Goal: Information Seeking & Learning: Learn about a topic

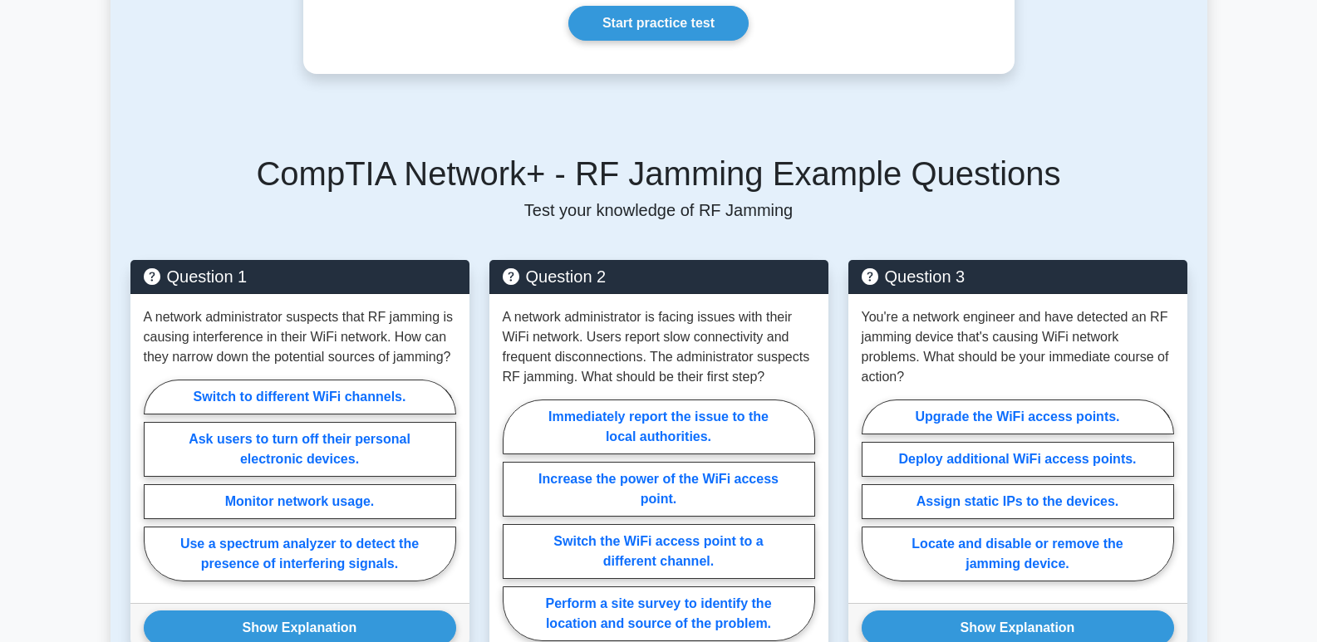
scroll to position [573, 0]
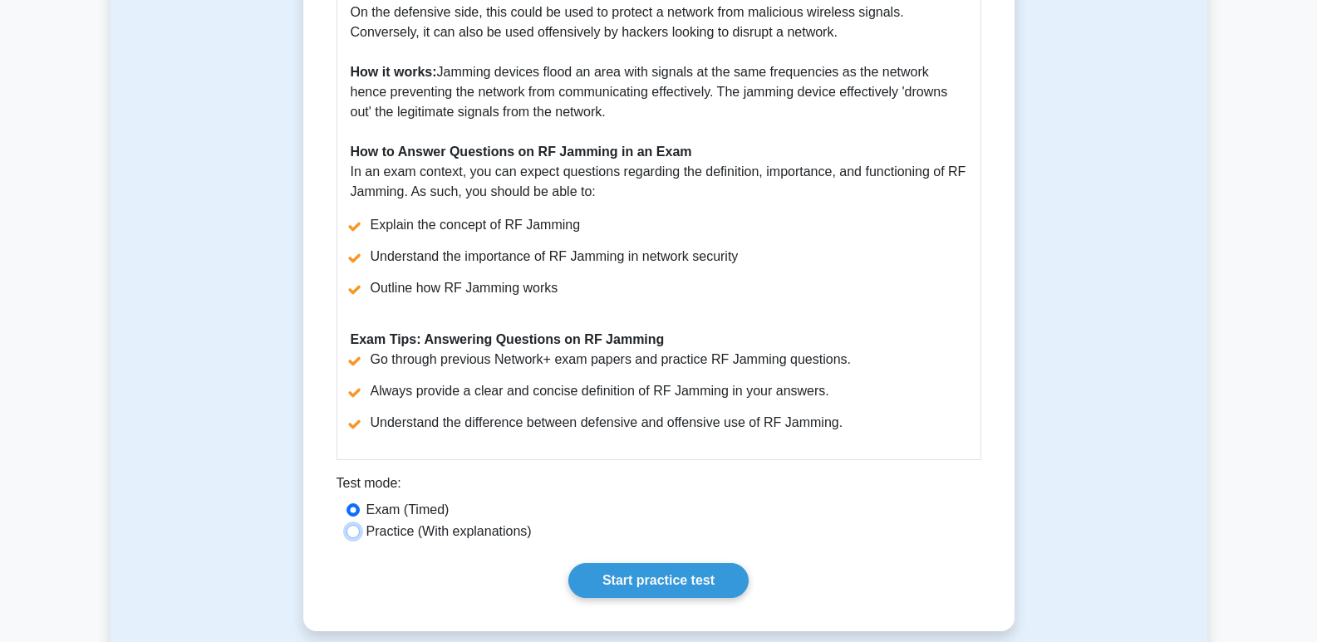
click at [357, 529] on input "Practice (With explanations)" at bounding box center [353, 531] width 13 height 13
radio input "true"
click at [588, 567] on link "Start practice test" at bounding box center [659, 581] width 180 height 35
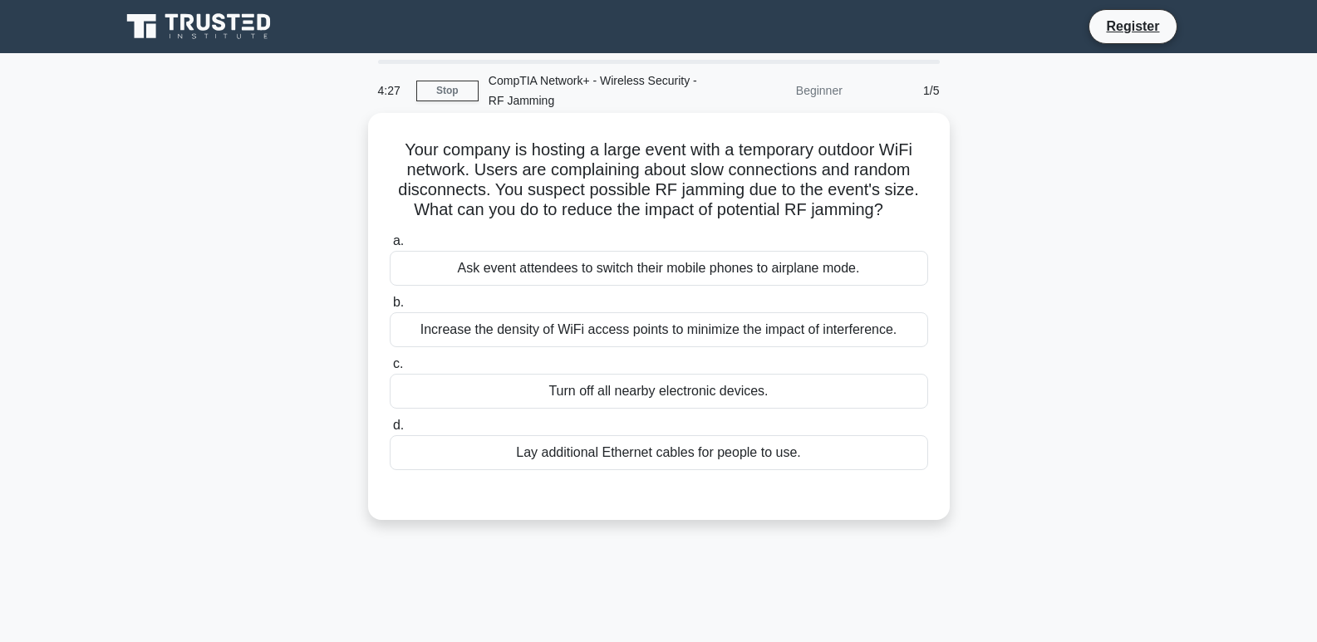
click at [598, 389] on div "Turn off all nearby electronic devices." at bounding box center [659, 391] width 539 height 35
click at [390, 370] on input "c. Turn off all nearby electronic devices." at bounding box center [390, 364] width 0 height 11
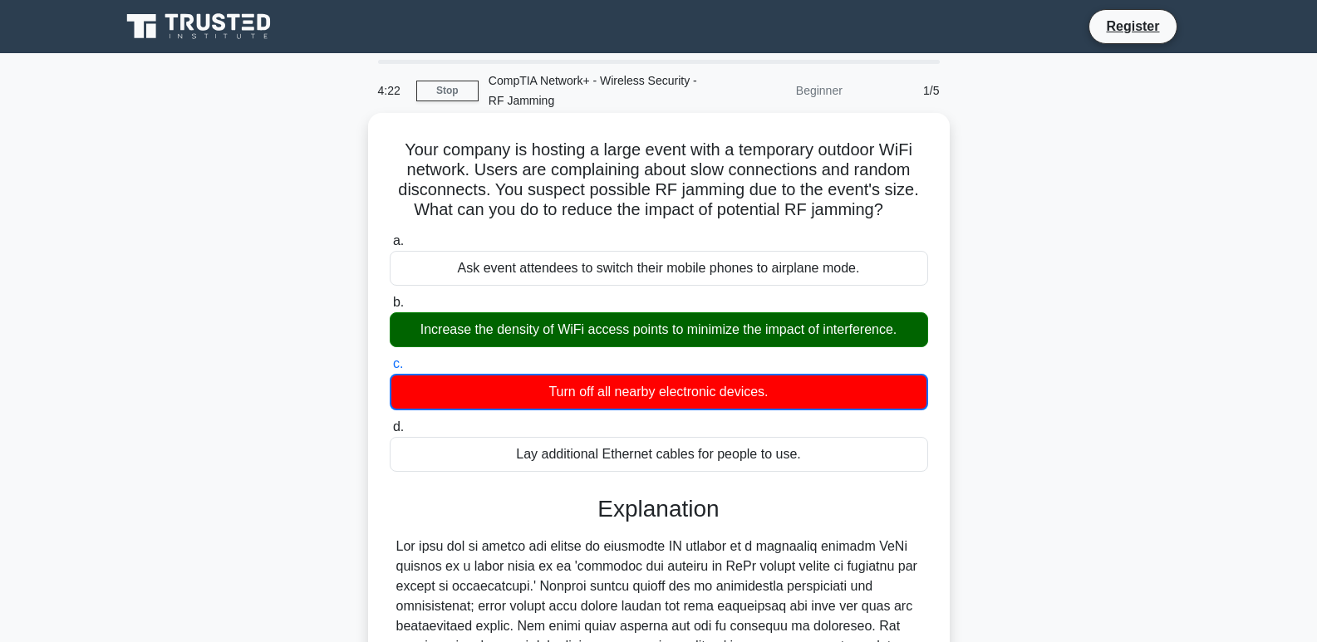
click at [390, 422] on input "d. Lay additional Ethernet cables for people to use." at bounding box center [390, 427] width 0 height 11
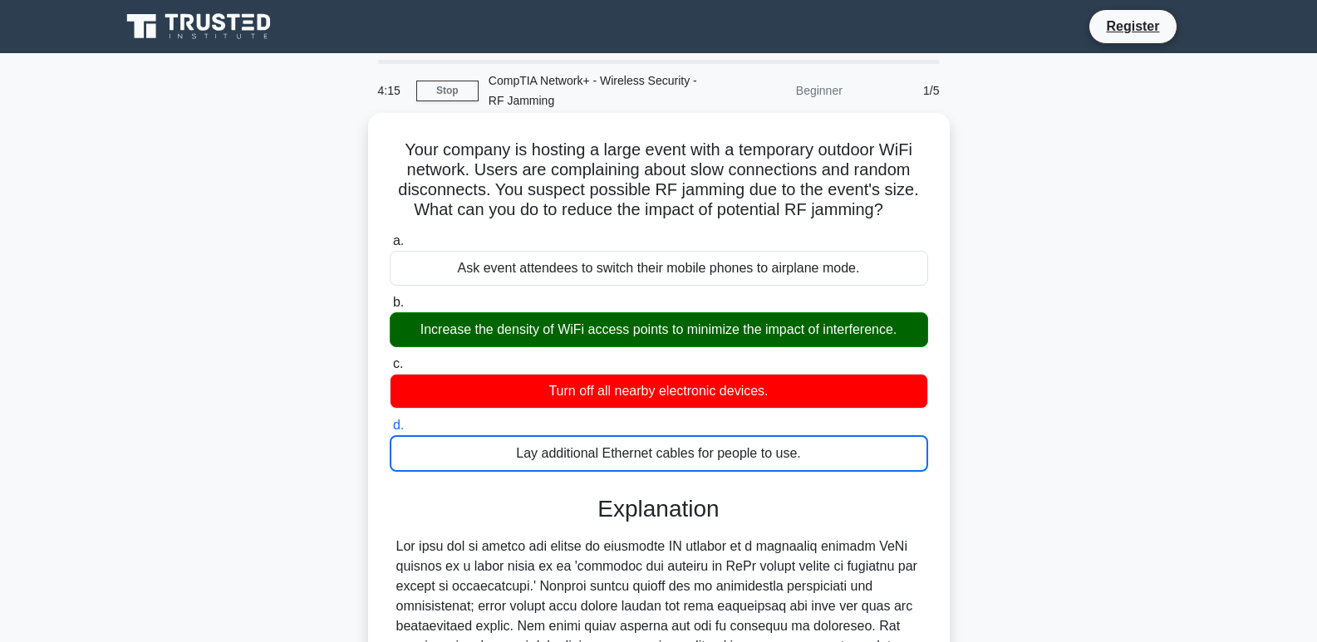
scroll to position [305, 0]
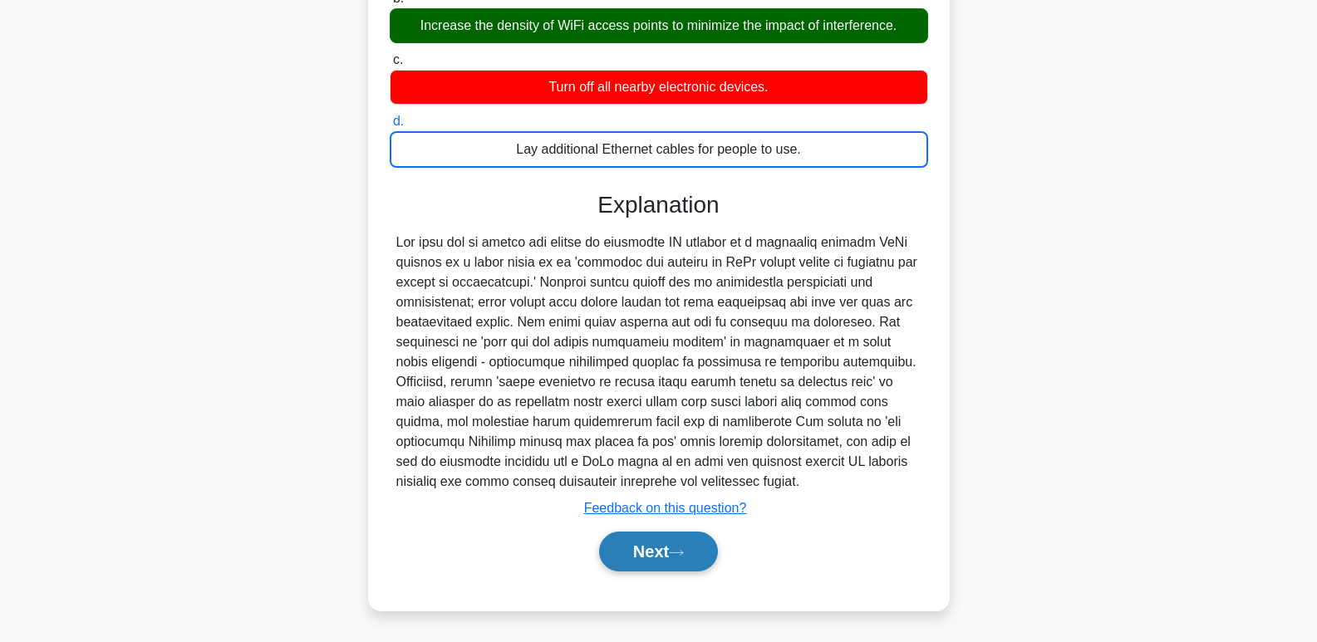
click at [647, 554] on button "Next" at bounding box center [658, 552] width 119 height 40
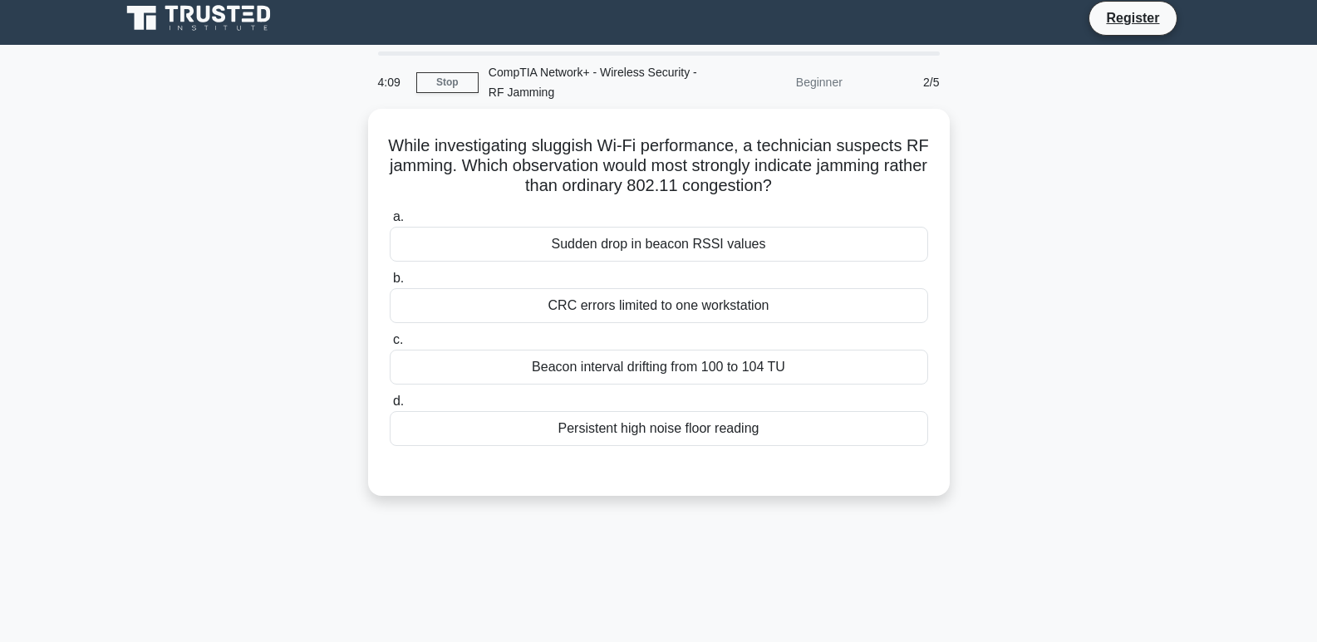
scroll to position [0, 0]
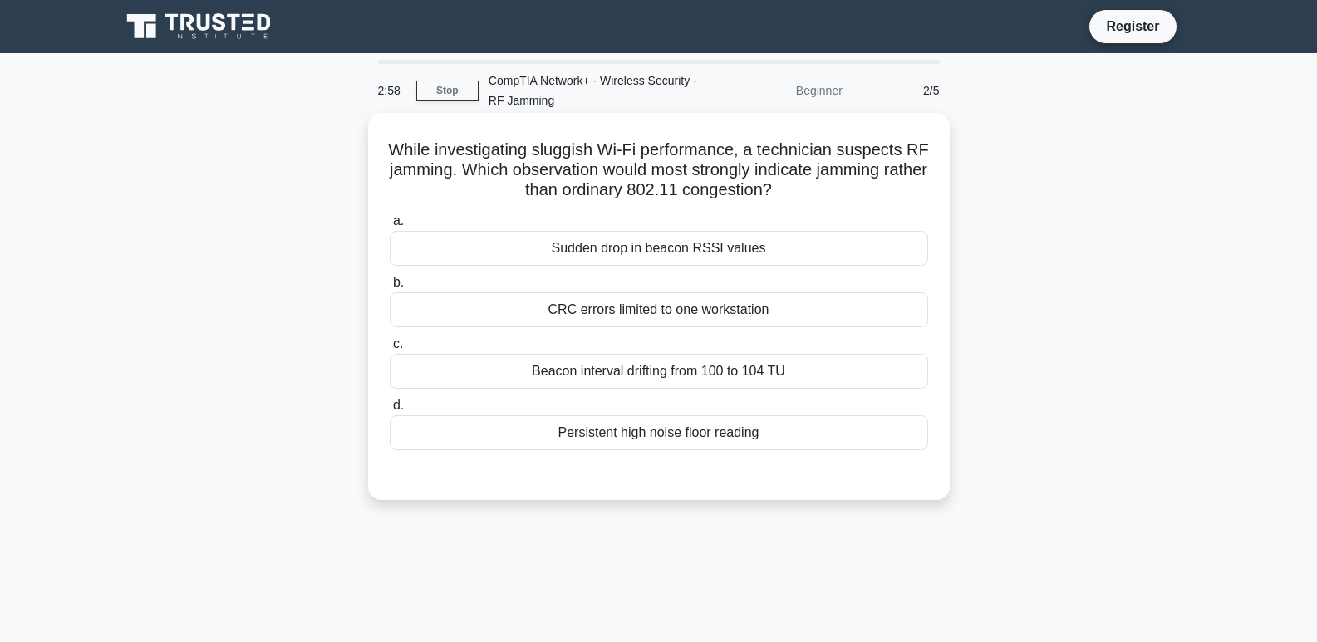
click at [596, 443] on div "Persistent high noise floor reading" at bounding box center [659, 433] width 539 height 35
click at [390, 411] on input "d. Persistent high noise floor reading" at bounding box center [390, 406] width 0 height 11
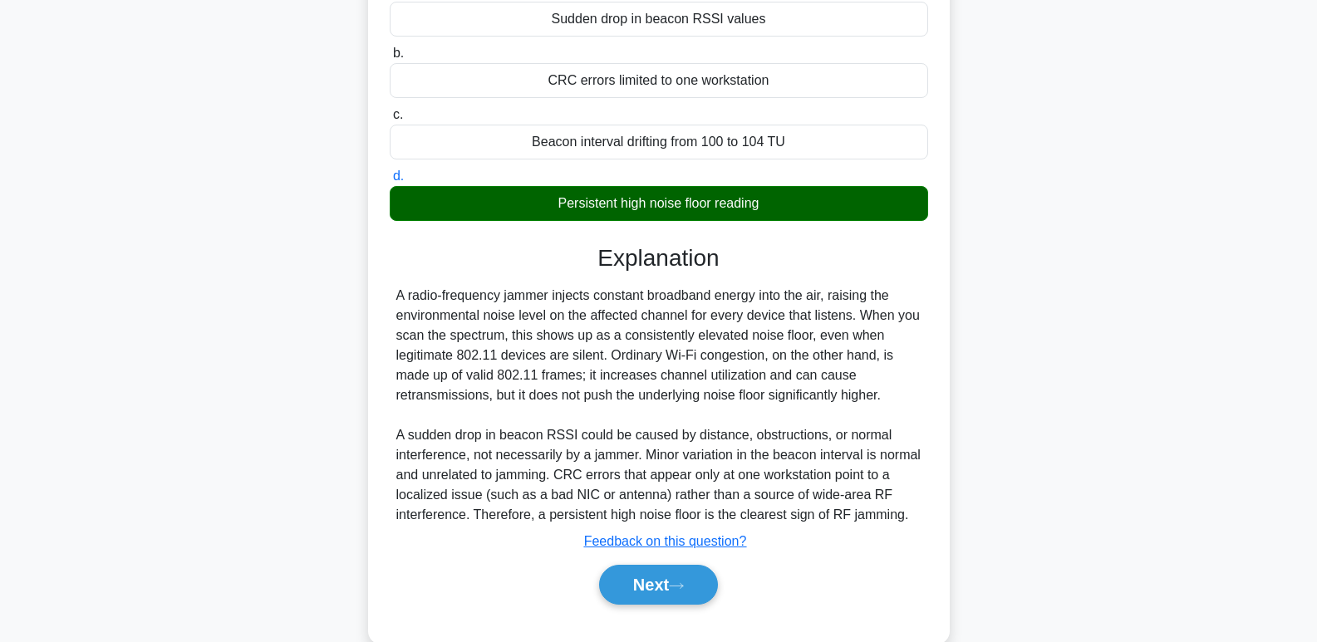
scroll to position [229, 0]
click at [678, 569] on button "Next" at bounding box center [658, 585] width 119 height 40
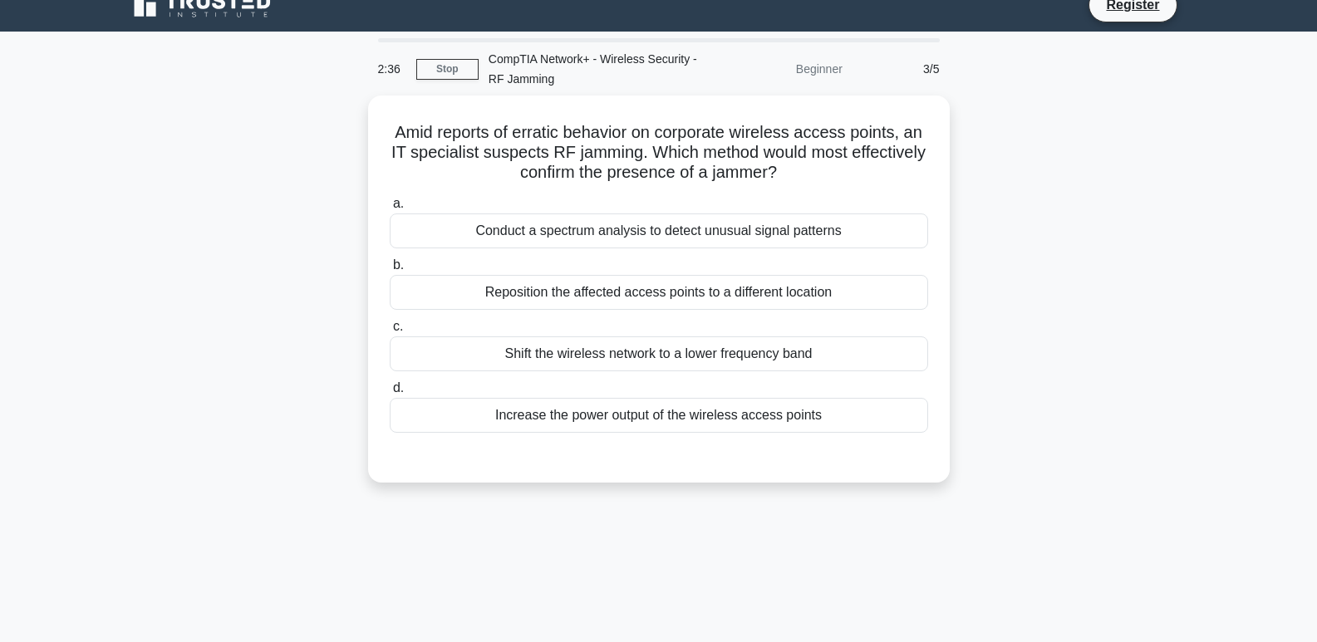
scroll to position [0, 0]
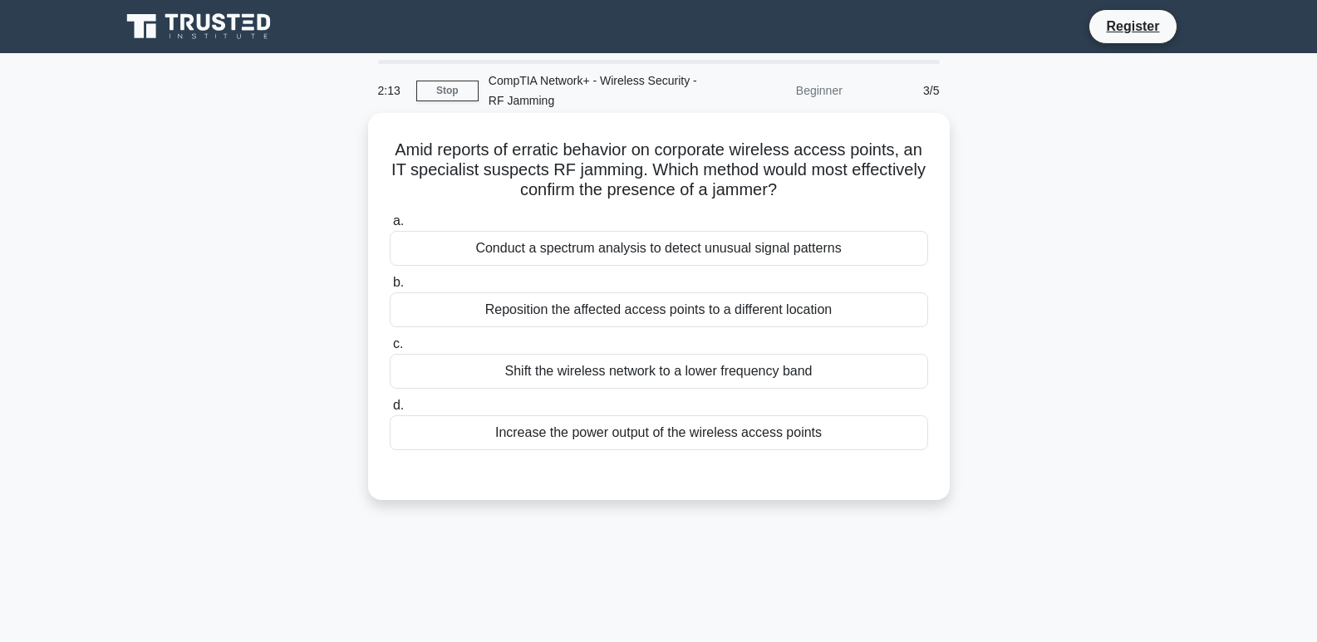
click at [689, 433] on div "Increase the power output of the wireless access points" at bounding box center [659, 433] width 539 height 35
click at [390, 411] on input "d. Increase the power output of the wireless access points" at bounding box center [390, 406] width 0 height 11
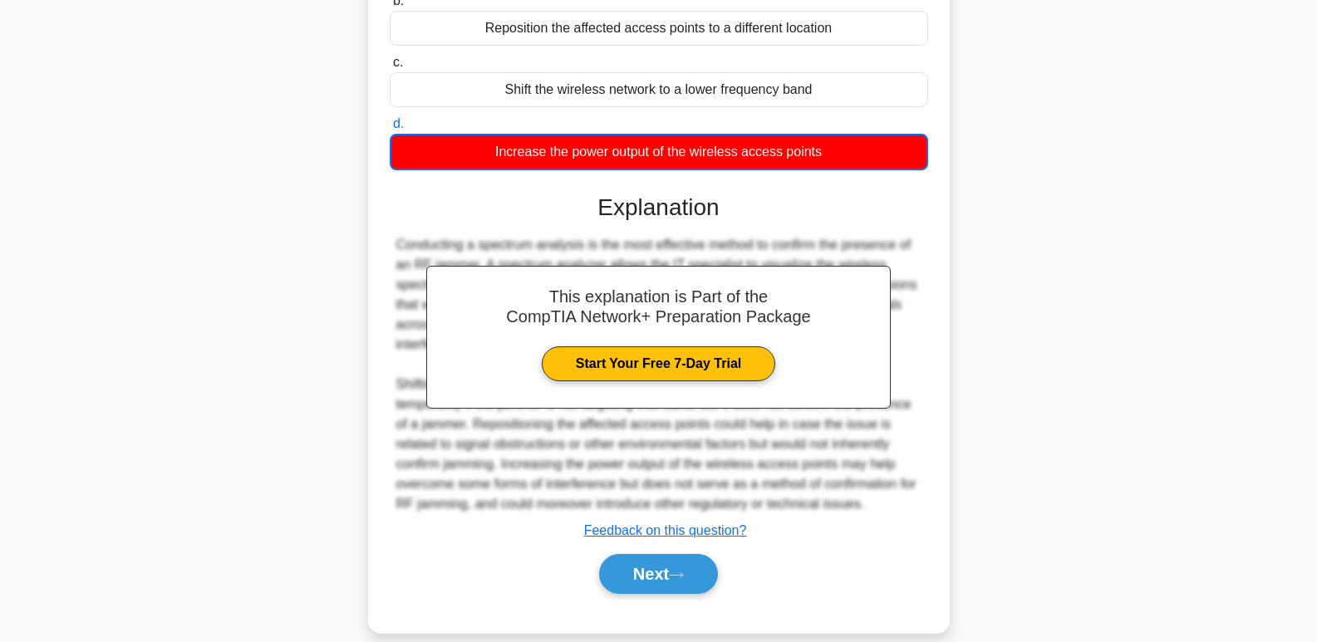
scroll to position [305, 0]
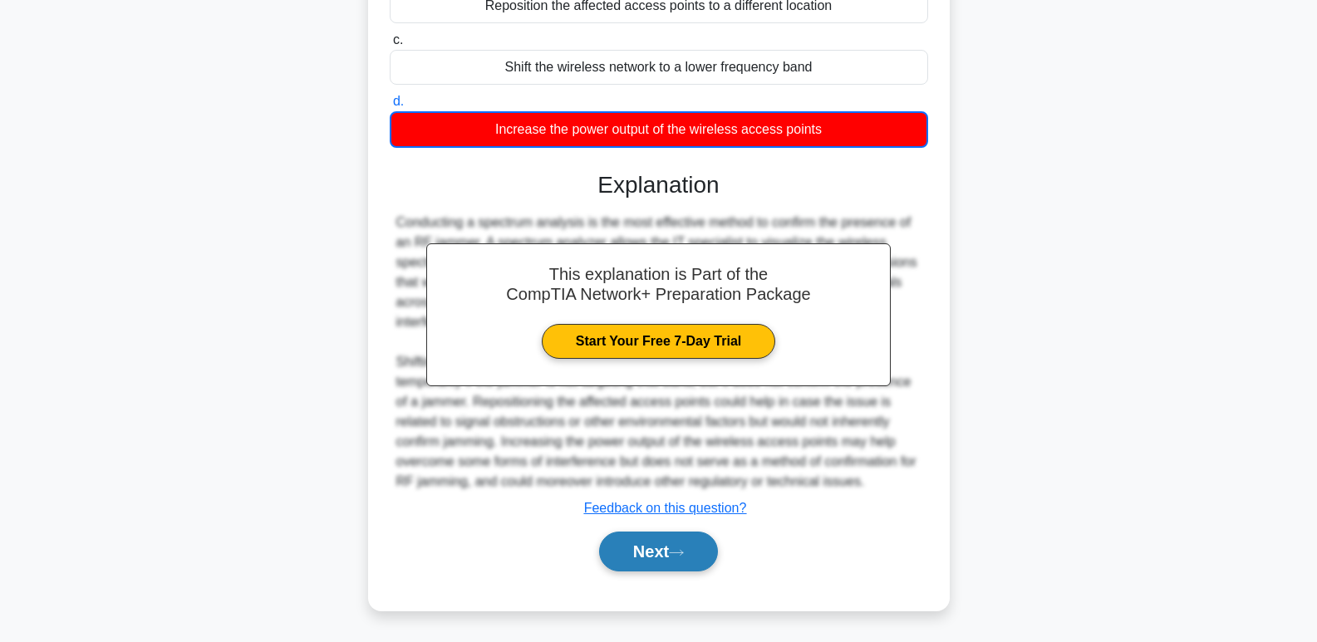
click at [666, 554] on button "Next" at bounding box center [658, 552] width 119 height 40
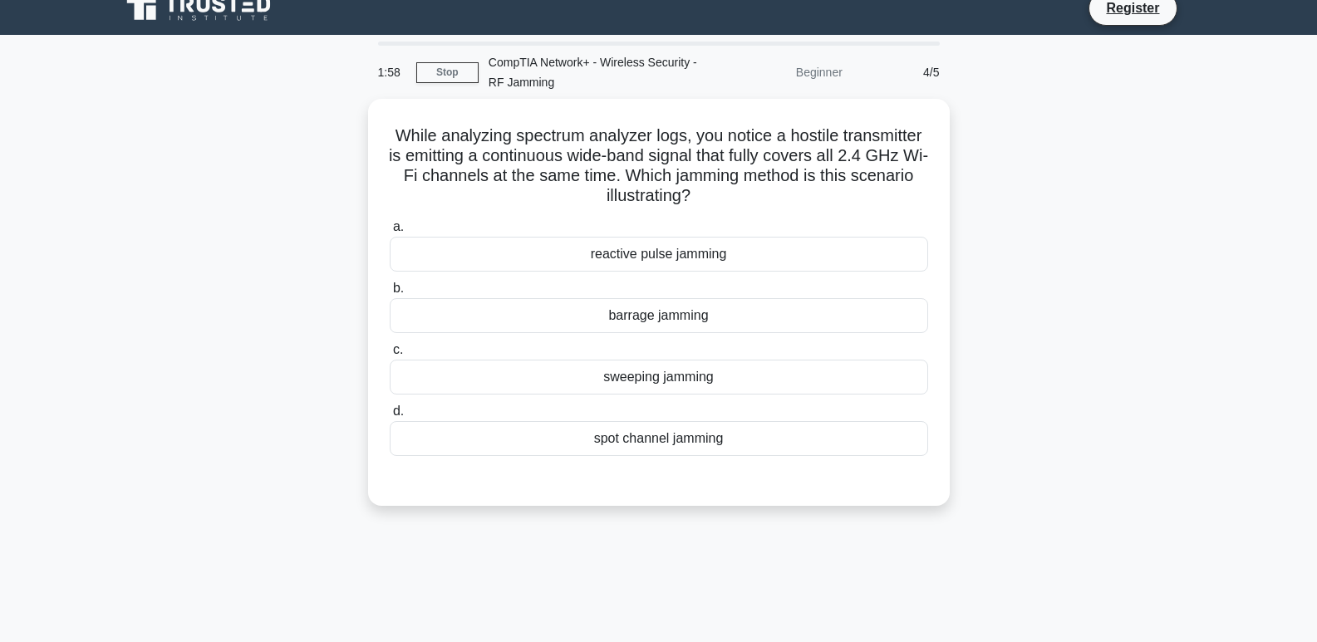
scroll to position [0, 0]
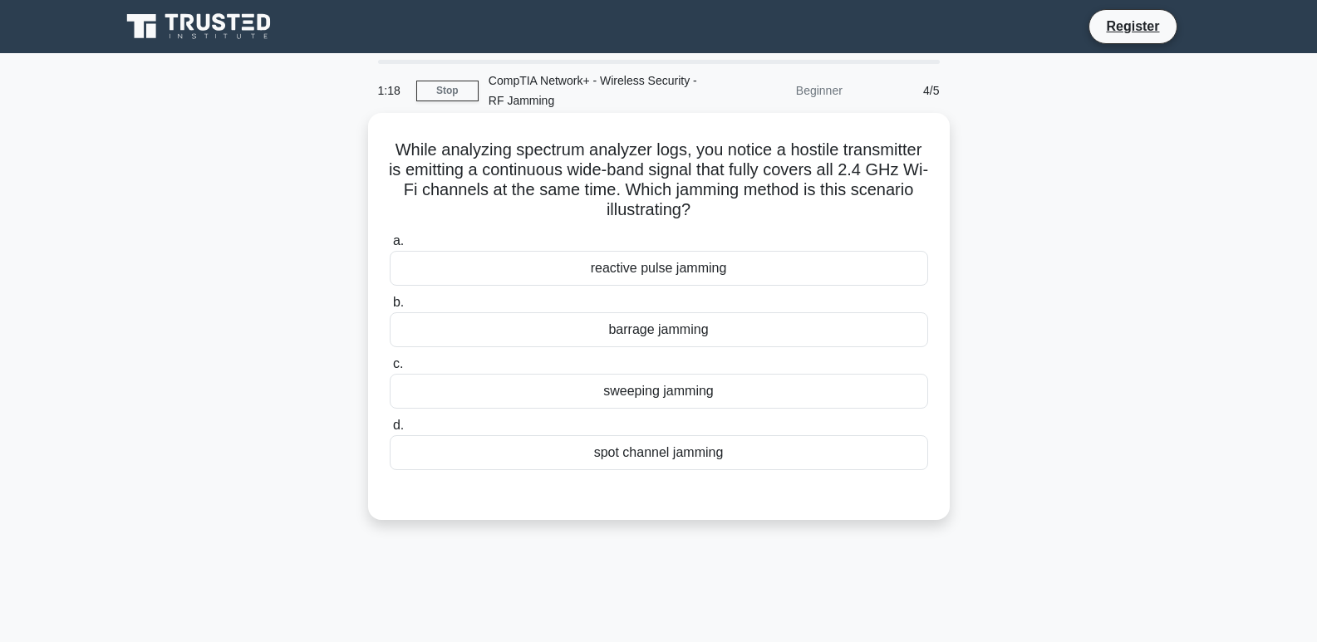
click at [534, 346] on div "barrage jamming" at bounding box center [659, 330] width 539 height 35
click at [390, 308] on input "b. barrage jamming" at bounding box center [390, 303] width 0 height 11
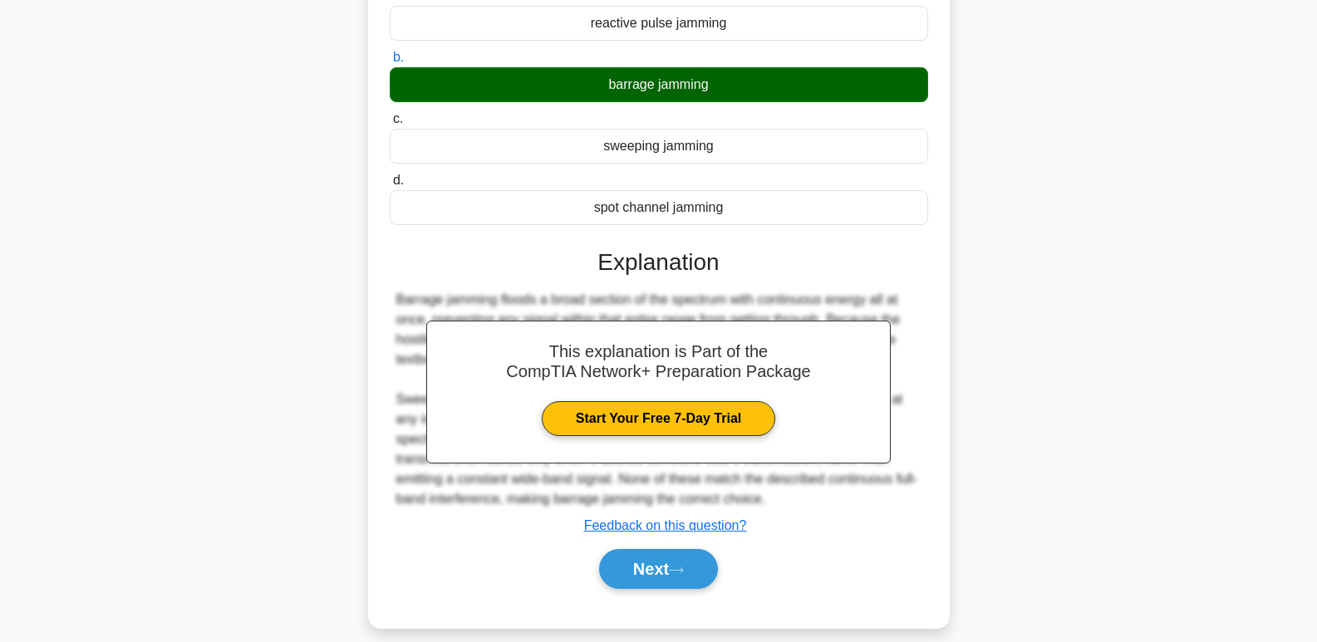
scroll to position [263, 0]
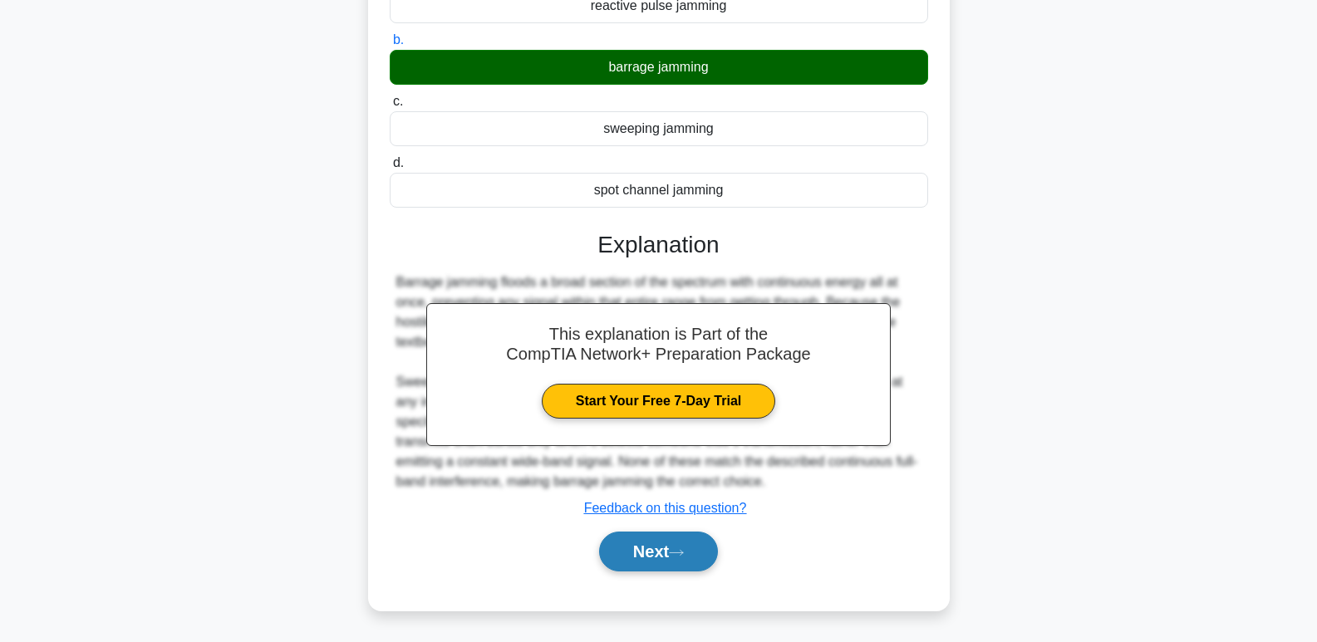
click at [615, 554] on button "Next" at bounding box center [658, 552] width 119 height 40
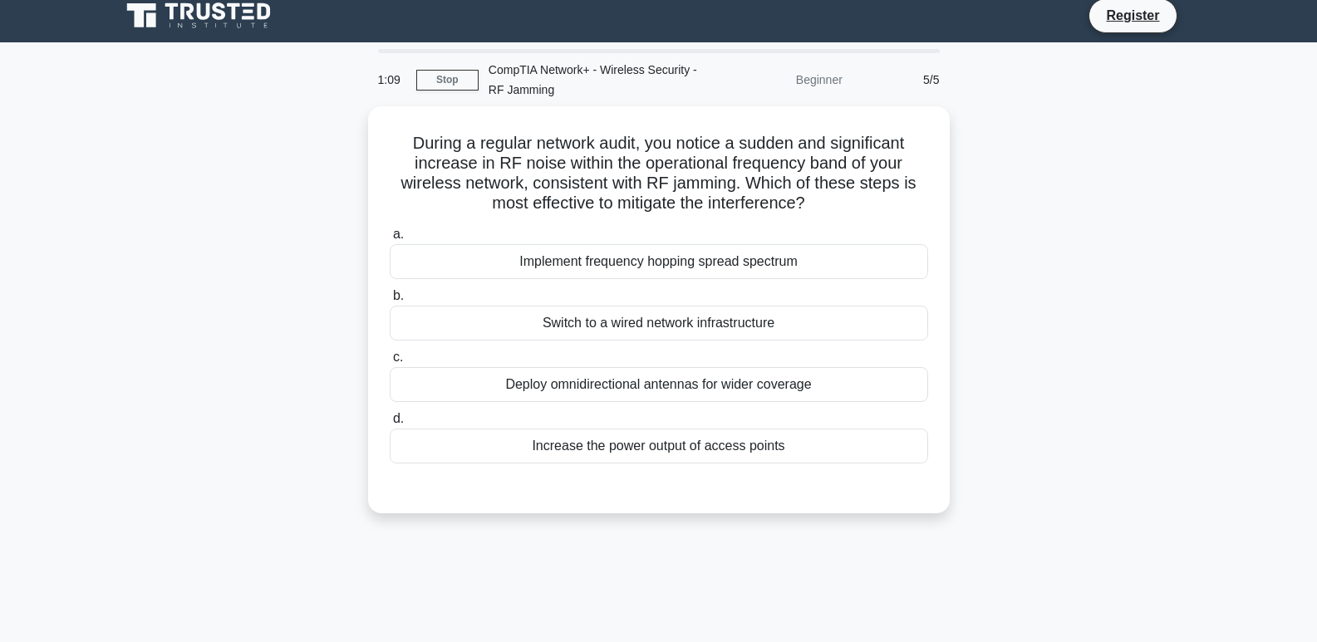
scroll to position [0, 0]
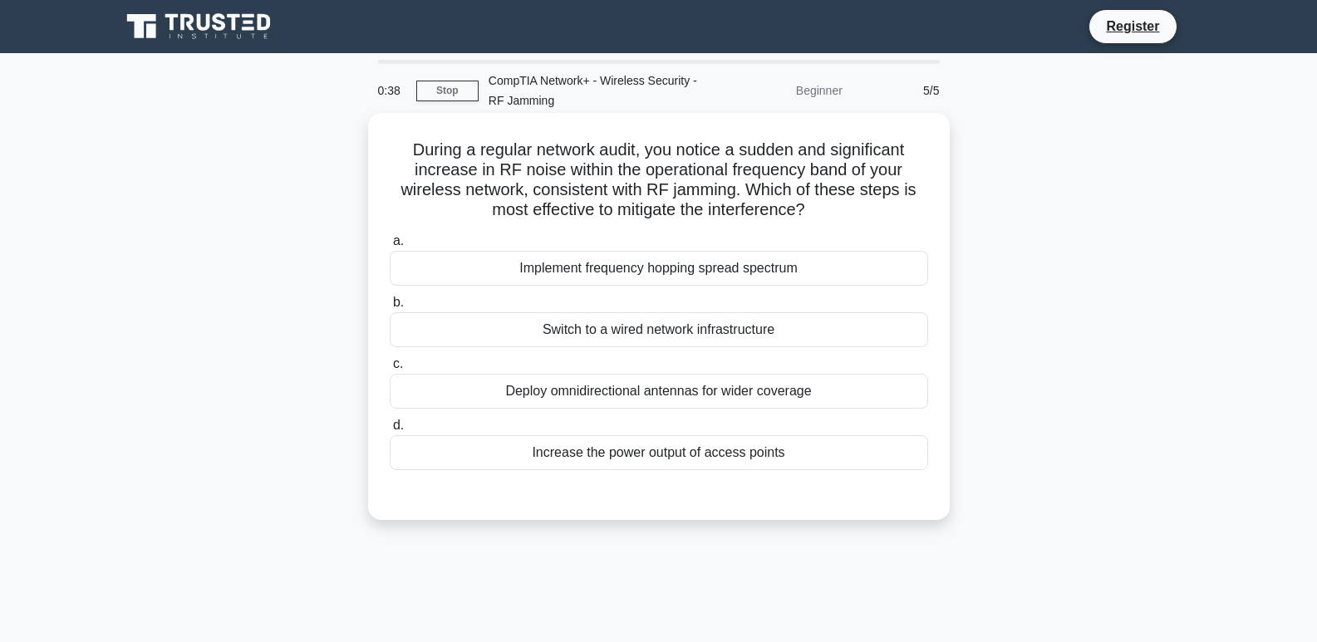
click at [617, 391] on div "Deploy omnidirectional antennas for wider coverage" at bounding box center [659, 391] width 539 height 35
click at [390, 370] on input "c. Deploy omnidirectional antennas for wider coverage" at bounding box center [390, 364] width 0 height 11
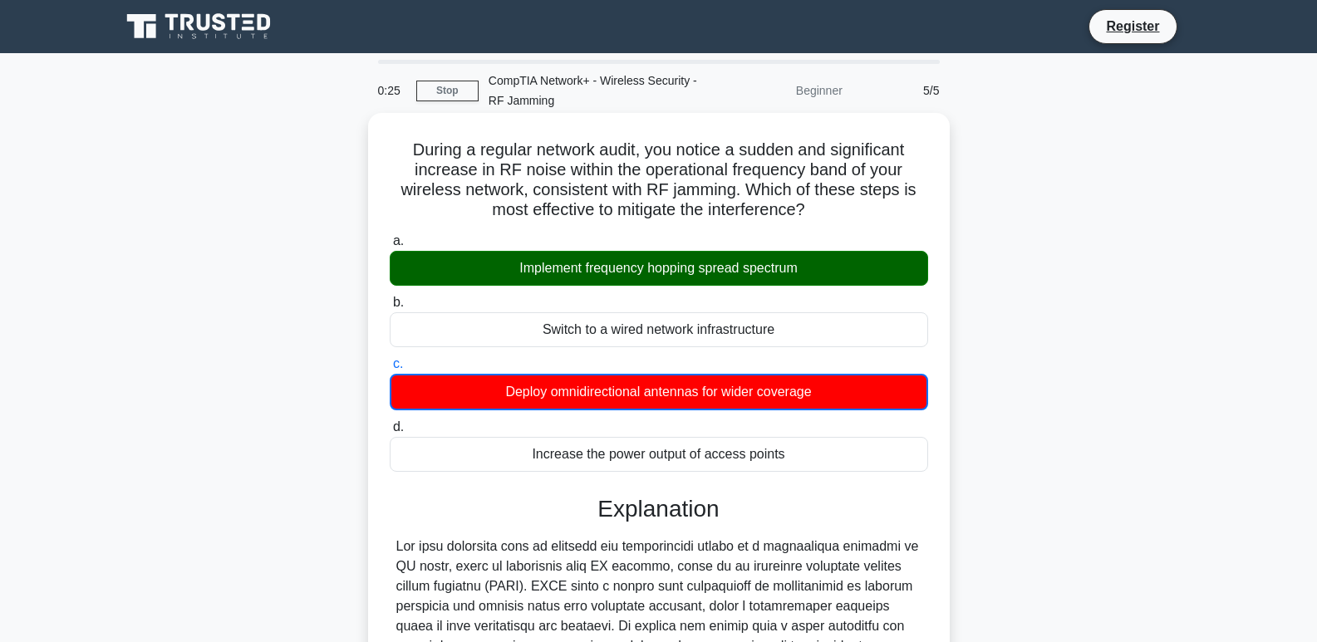
scroll to position [405, 0]
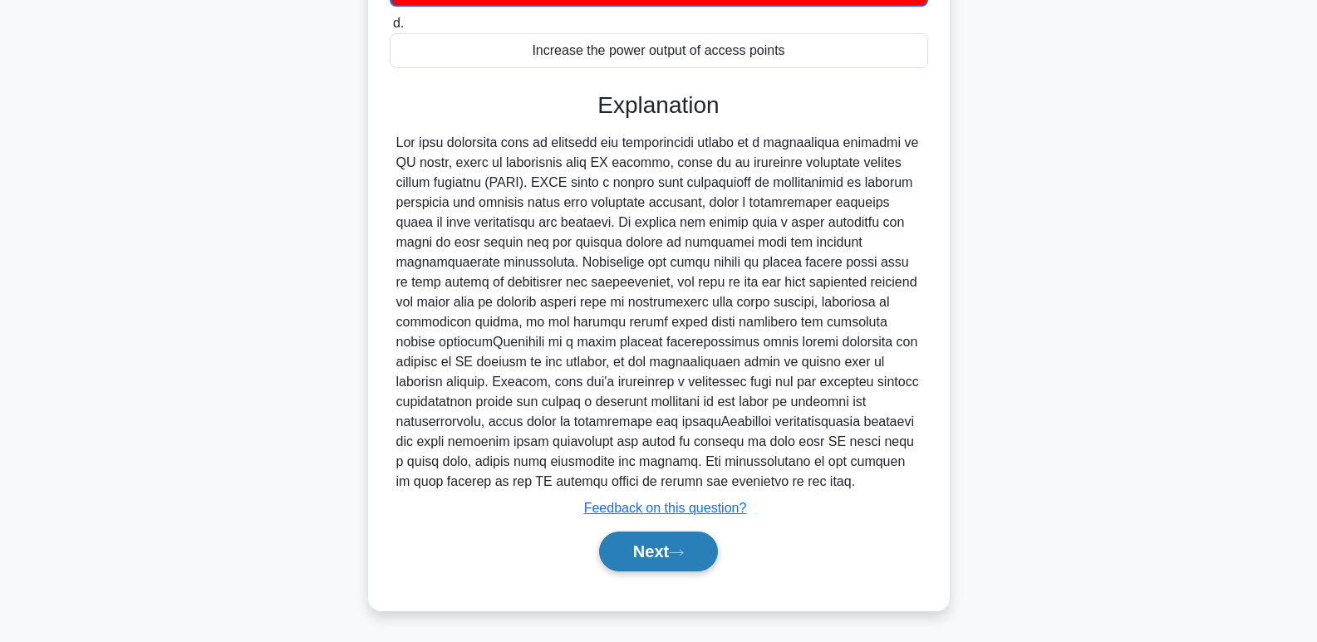
click at [645, 554] on button "Next" at bounding box center [658, 552] width 119 height 40
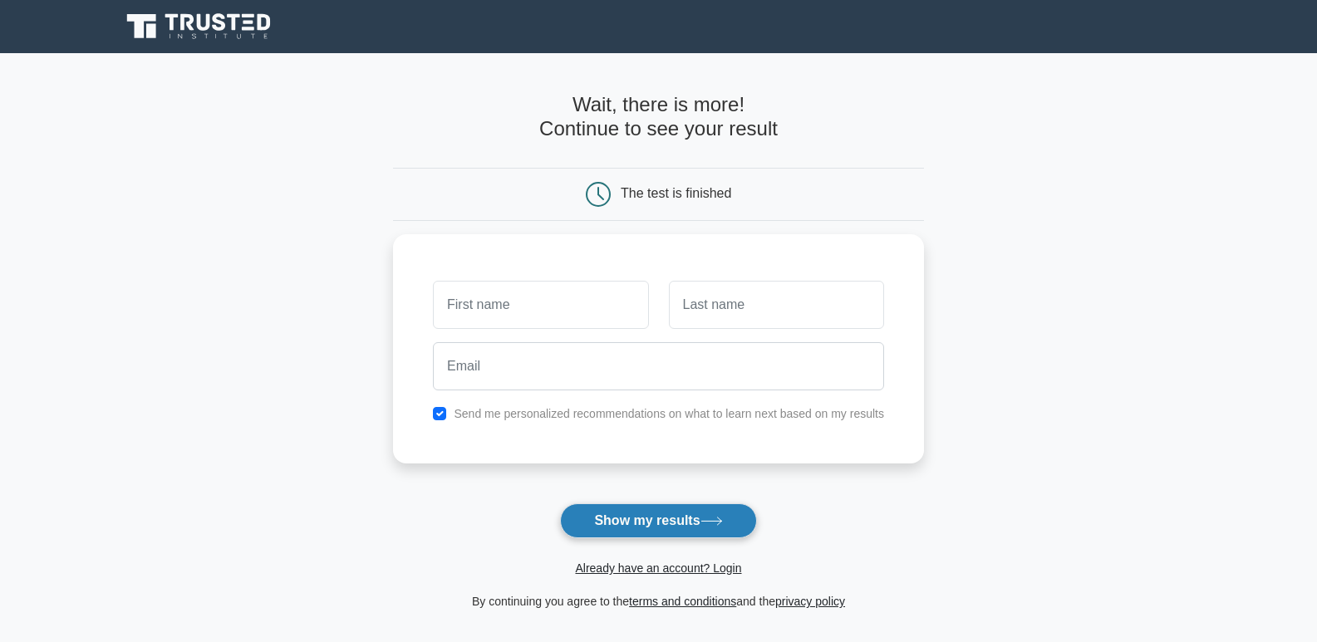
click at [623, 521] on button "Show my results" at bounding box center [658, 521] width 196 height 35
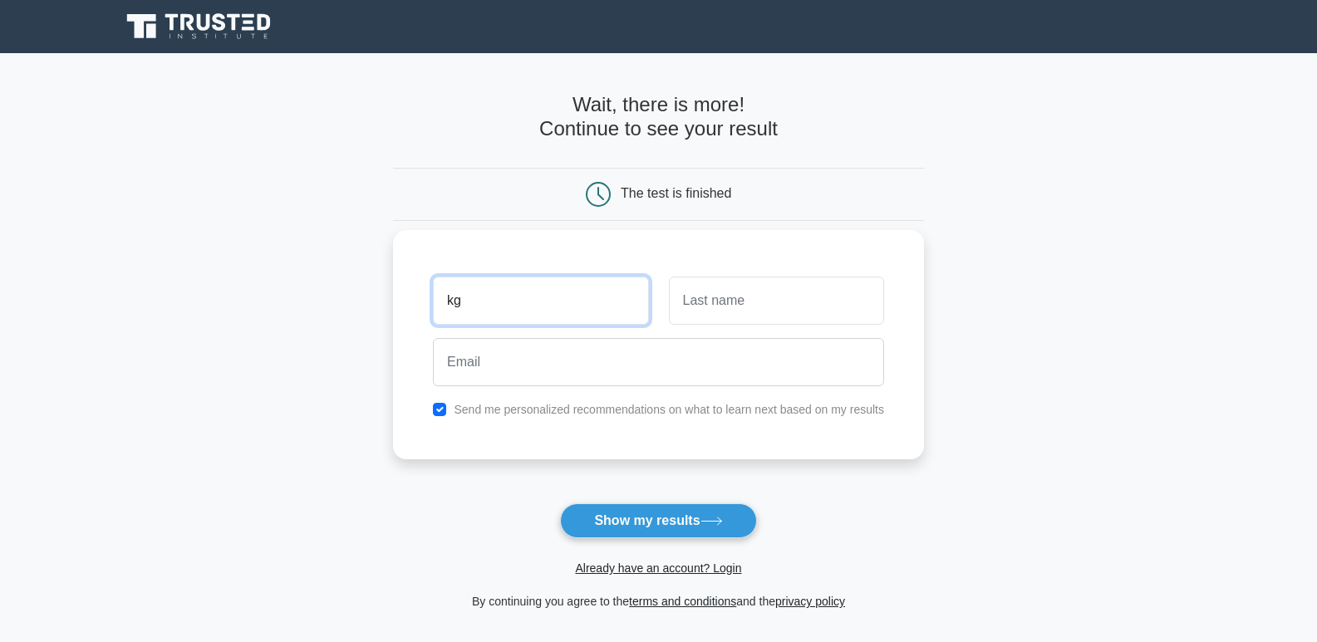
type input "kgopotso"
click at [706, 308] on input "text" at bounding box center [776, 301] width 215 height 48
type input "shumba"
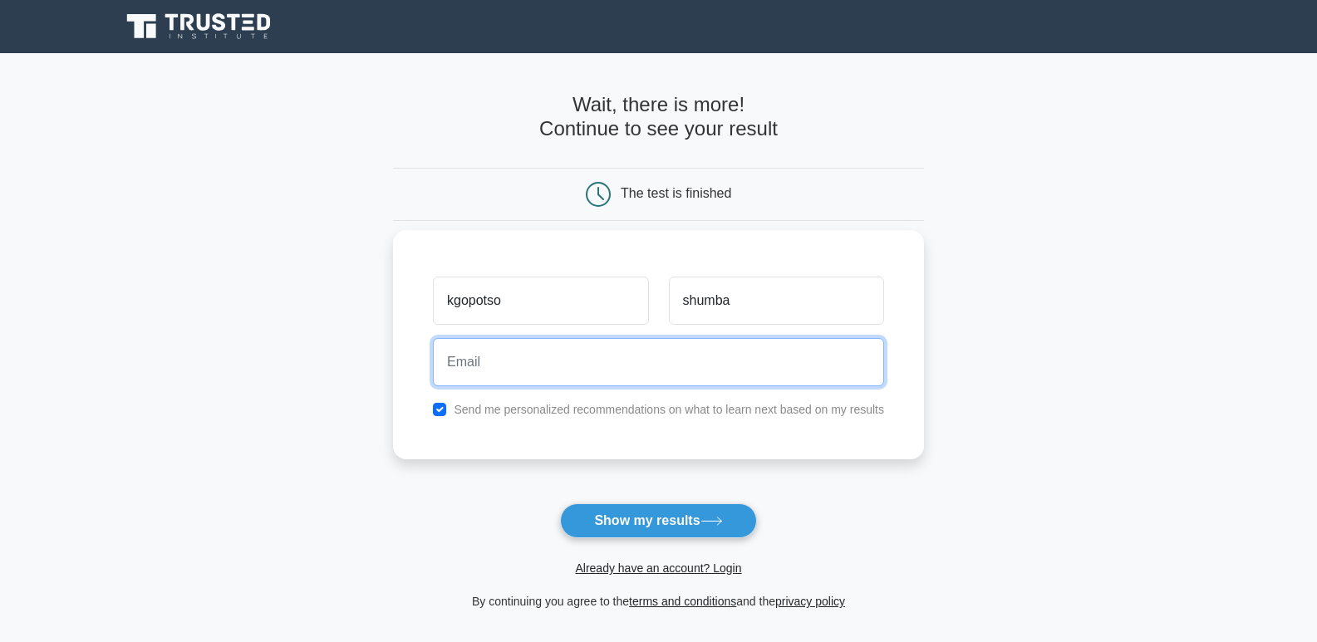
click at [475, 363] on input "email" at bounding box center [658, 362] width 451 height 48
type input "[EMAIL_ADDRESS][DOMAIN_NAME]"
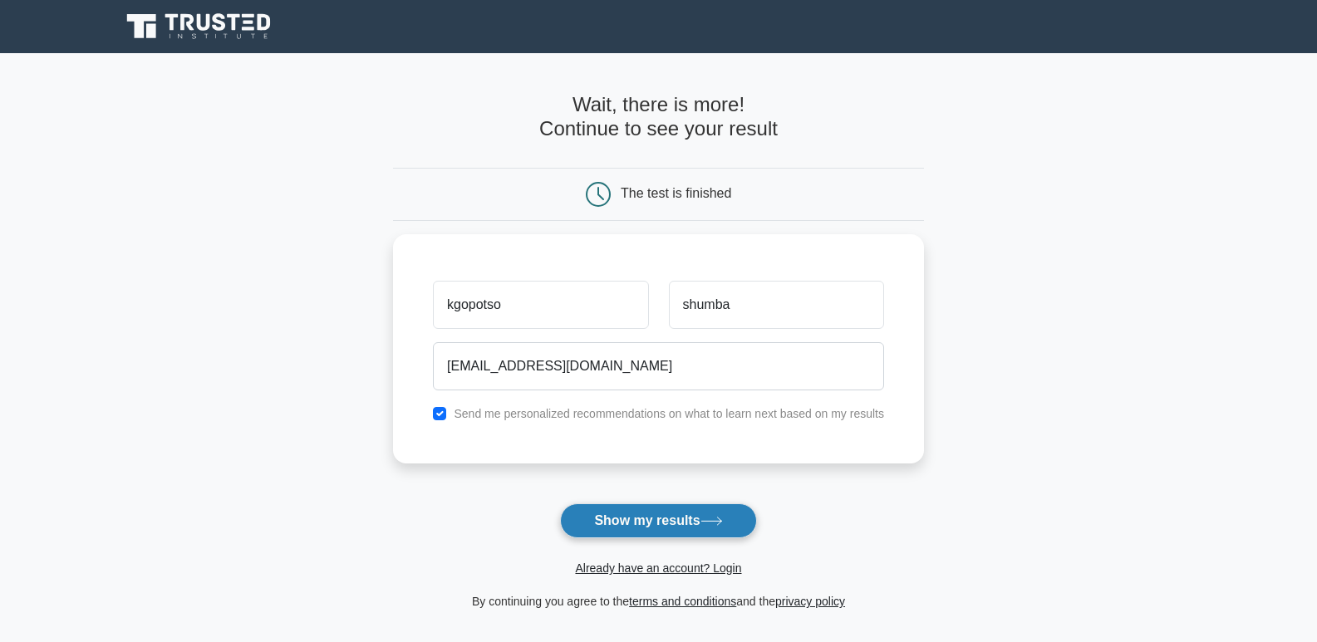
click at [583, 512] on button "Show my results" at bounding box center [658, 521] width 196 height 35
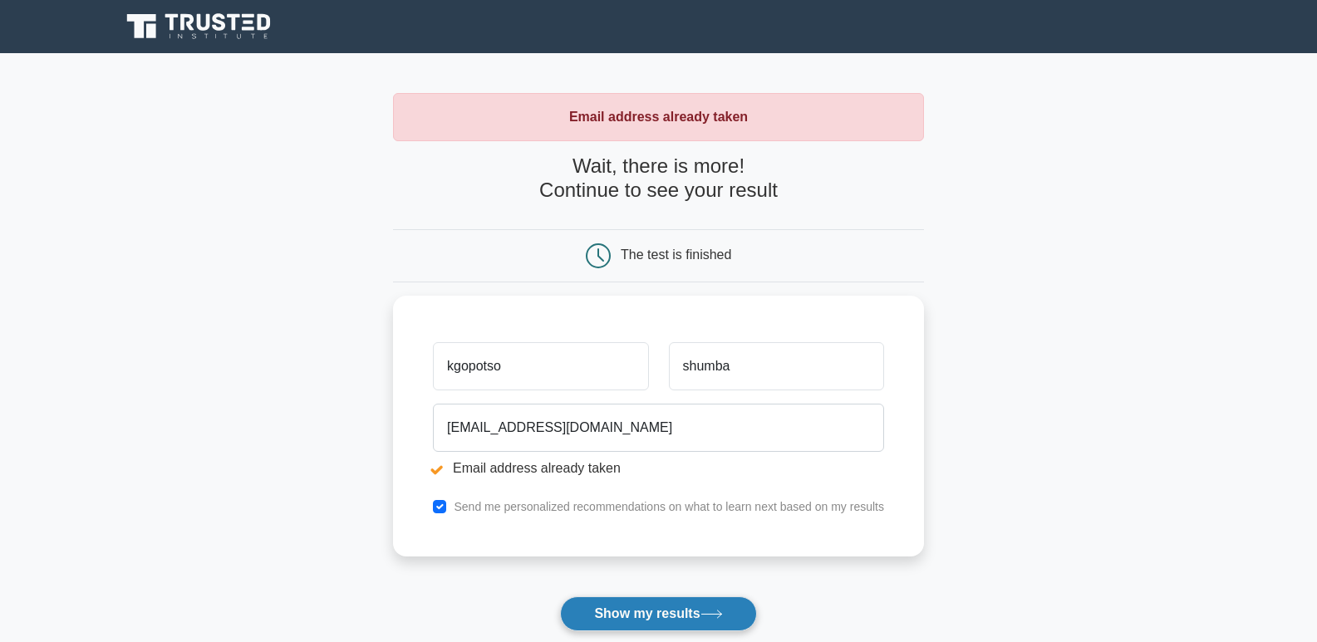
click at [613, 606] on button "Show my results" at bounding box center [658, 614] width 196 height 35
click at [632, 614] on button "Show my results" at bounding box center [658, 614] width 196 height 35
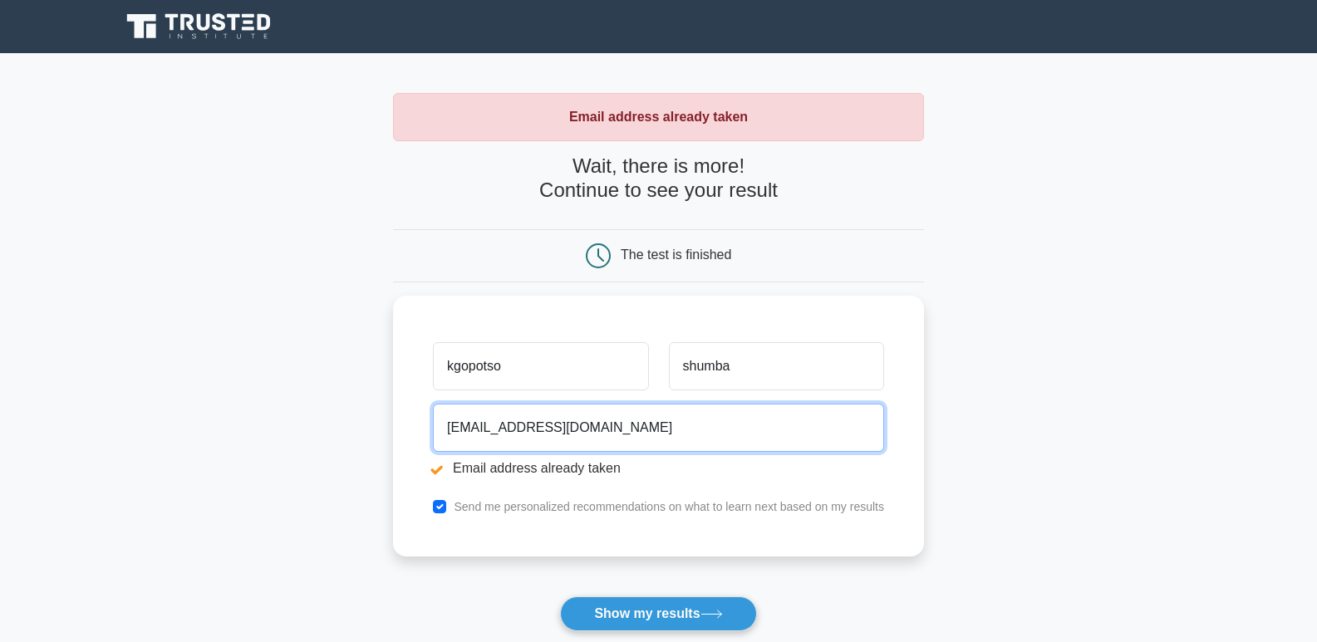
click at [677, 425] on input "kgopotsoshumba0@gmail.com" at bounding box center [658, 428] width 451 height 48
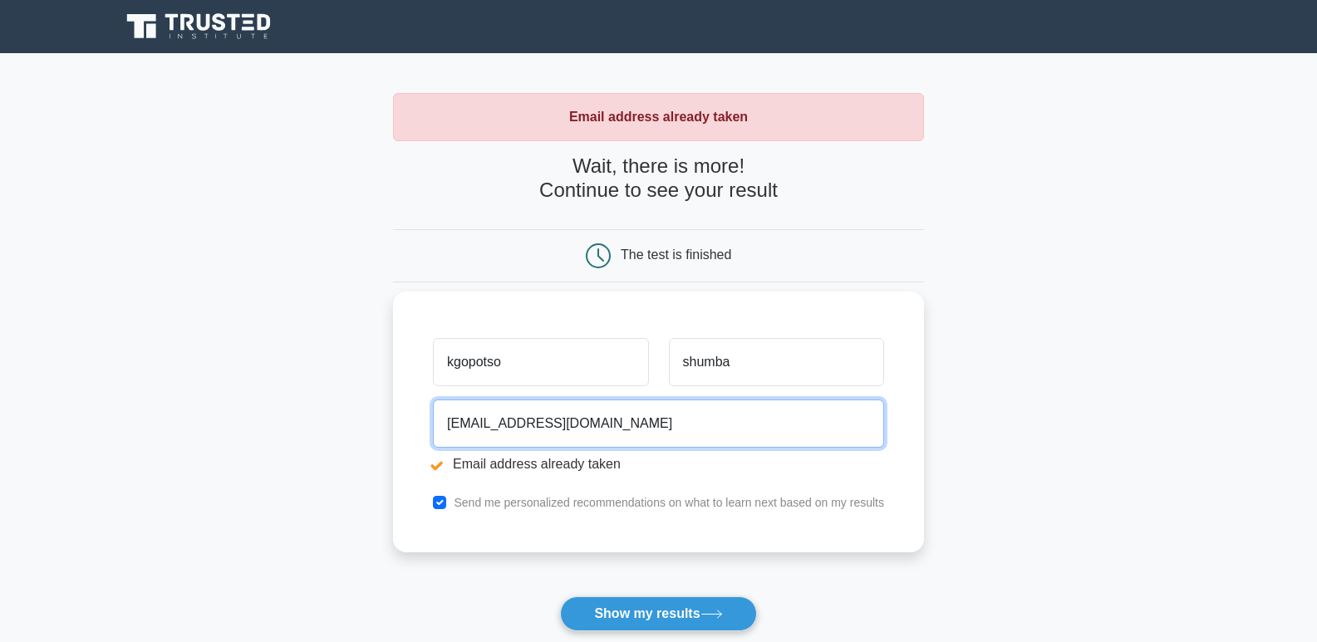
click at [554, 416] on input "kgopotsoshumba0@gmail.com" at bounding box center [658, 424] width 451 height 48
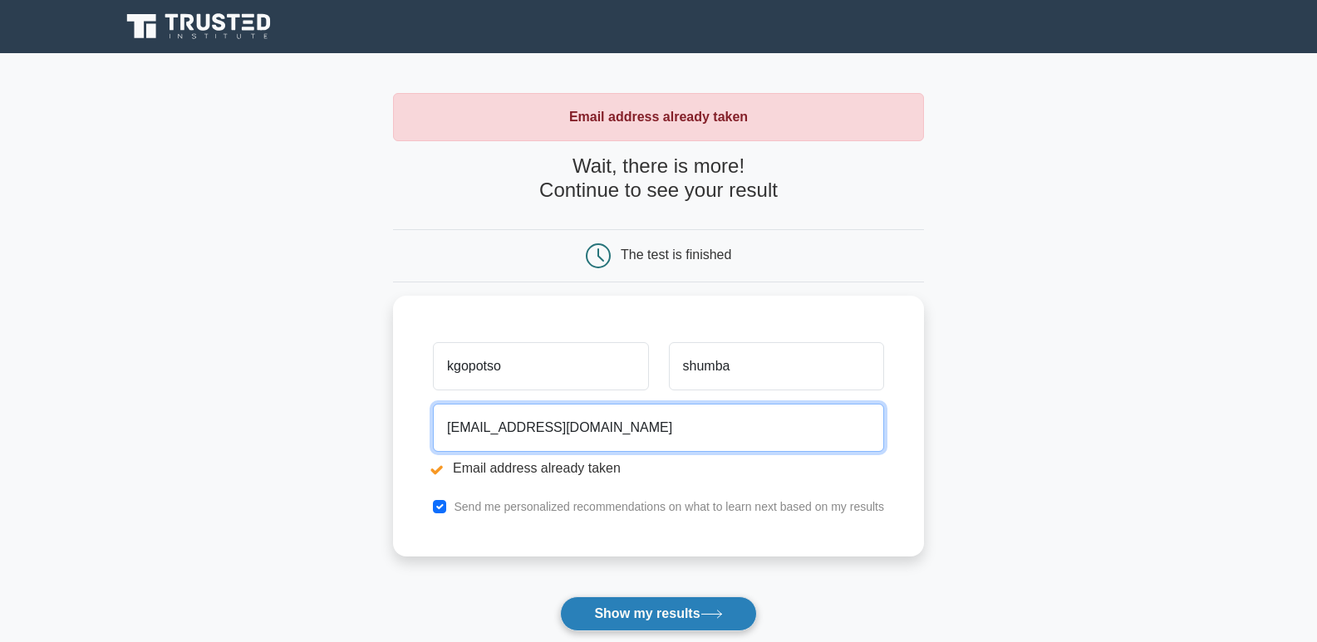
type input "kgopotsoshumba074@gmail.com"
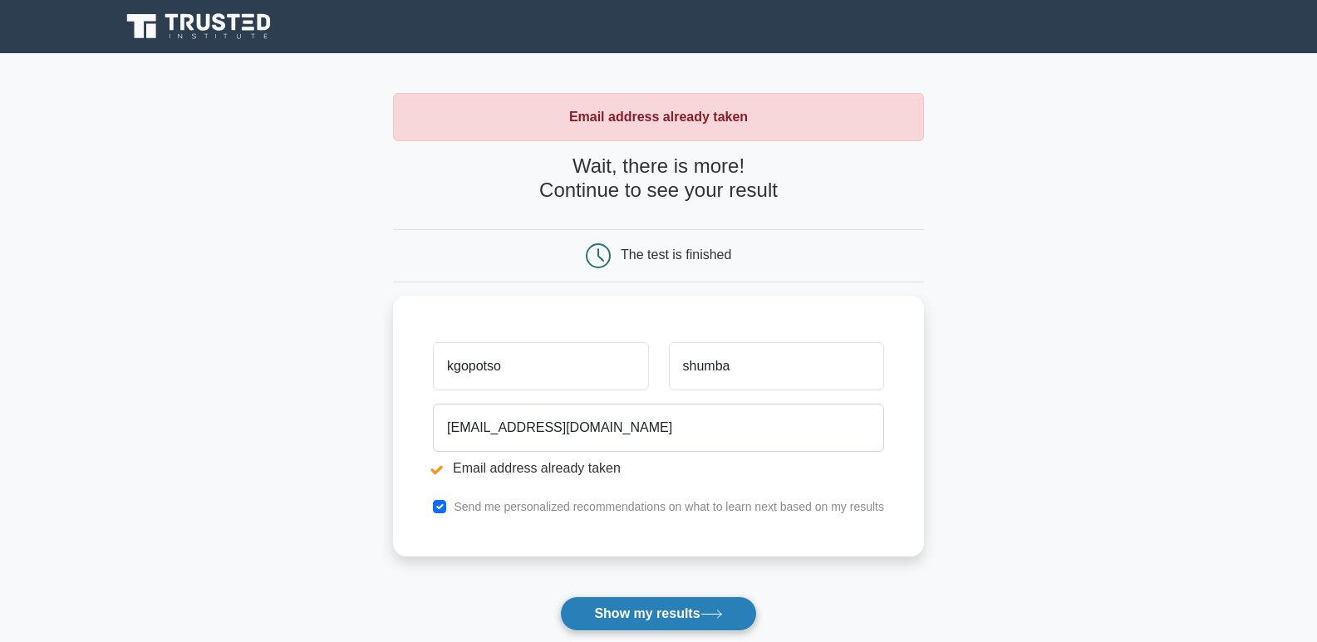
click at [683, 614] on button "Show my results" at bounding box center [658, 614] width 196 height 35
click at [683, 614] on form "Wait, there is more! Continue to see your result The test is finished kgopotso" at bounding box center [658, 430] width 531 height 550
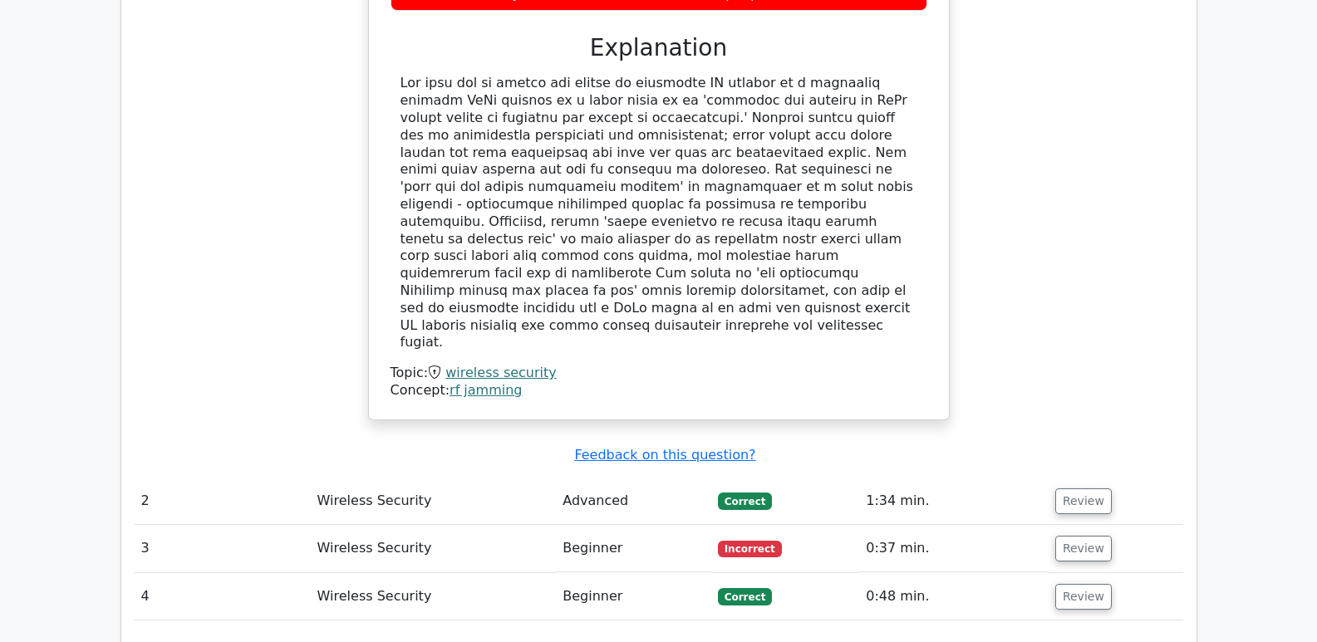
scroll to position [2247, 0]
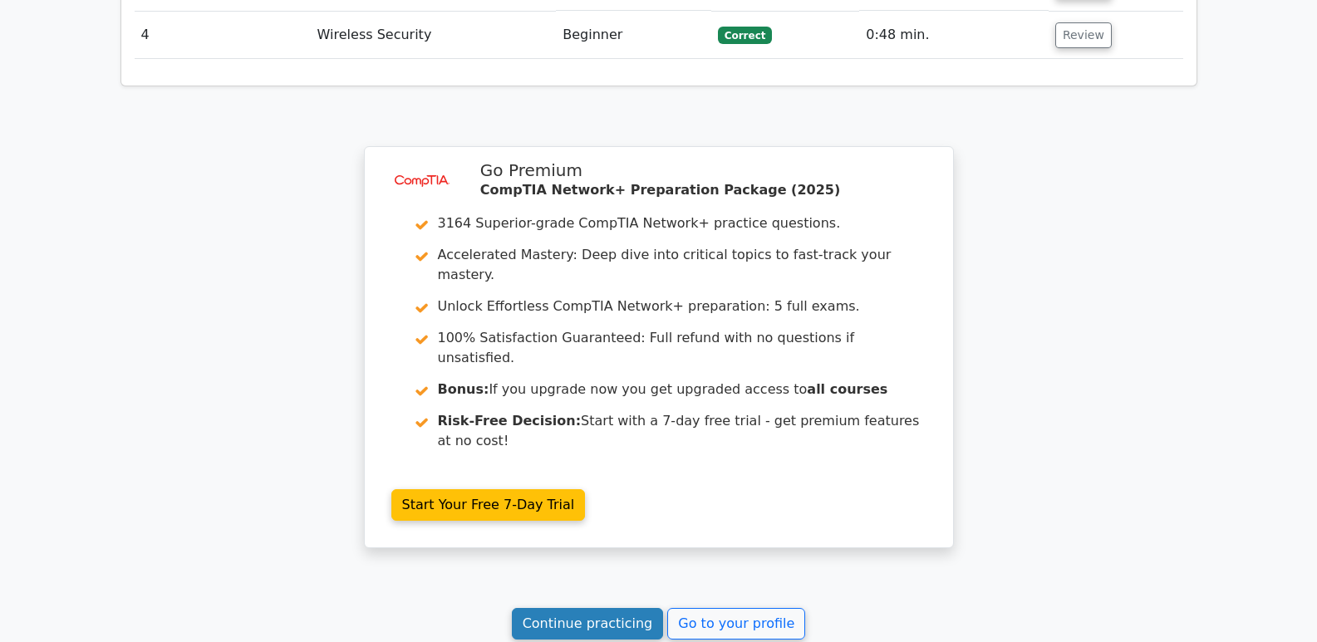
click at [616, 608] on link "Continue practicing" at bounding box center [588, 624] width 152 height 32
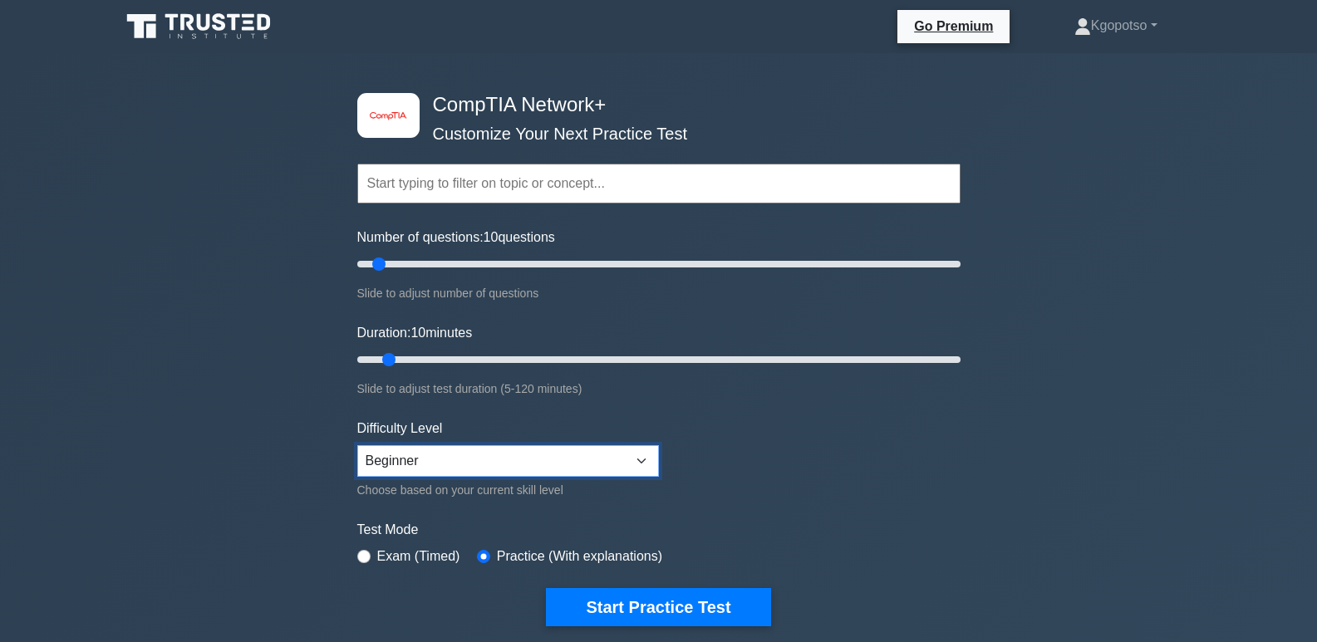
click at [647, 462] on select "Beginner Intermediate Expert" at bounding box center [508, 461] width 302 height 32
select select "intermediate"
click at [357, 445] on select "Beginner Intermediate Expert" at bounding box center [508, 461] width 302 height 32
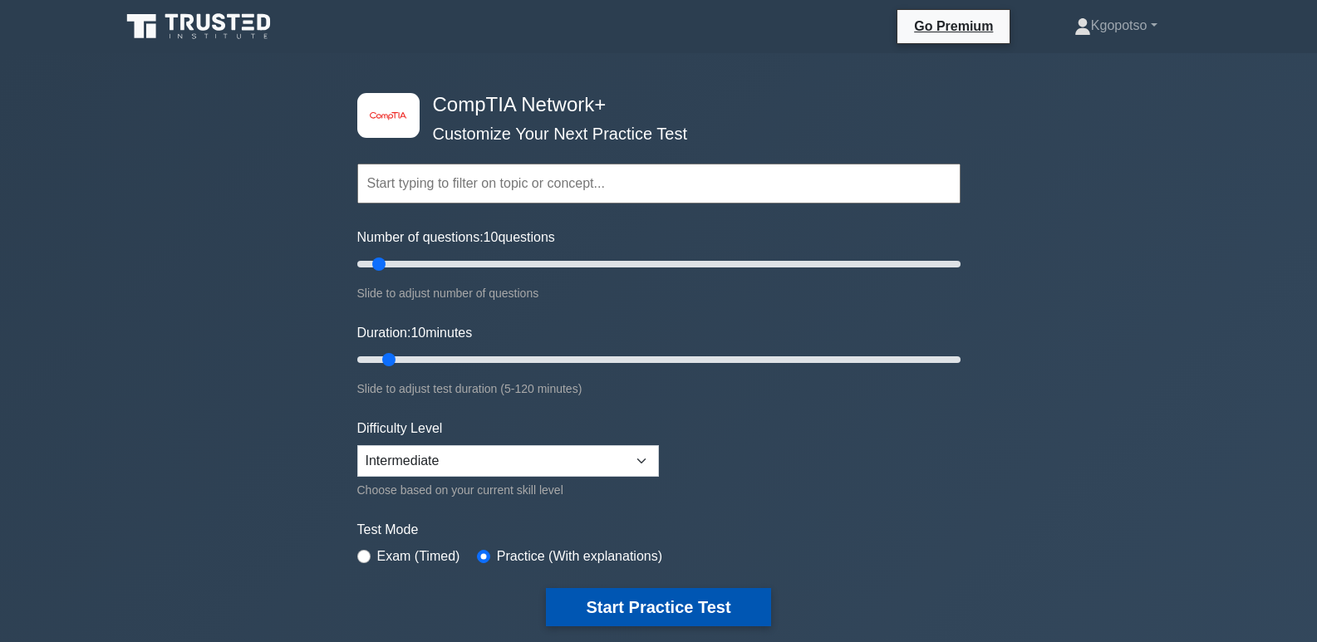
click at [659, 607] on button "Start Practice Test" at bounding box center [658, 607] width 224 height 38
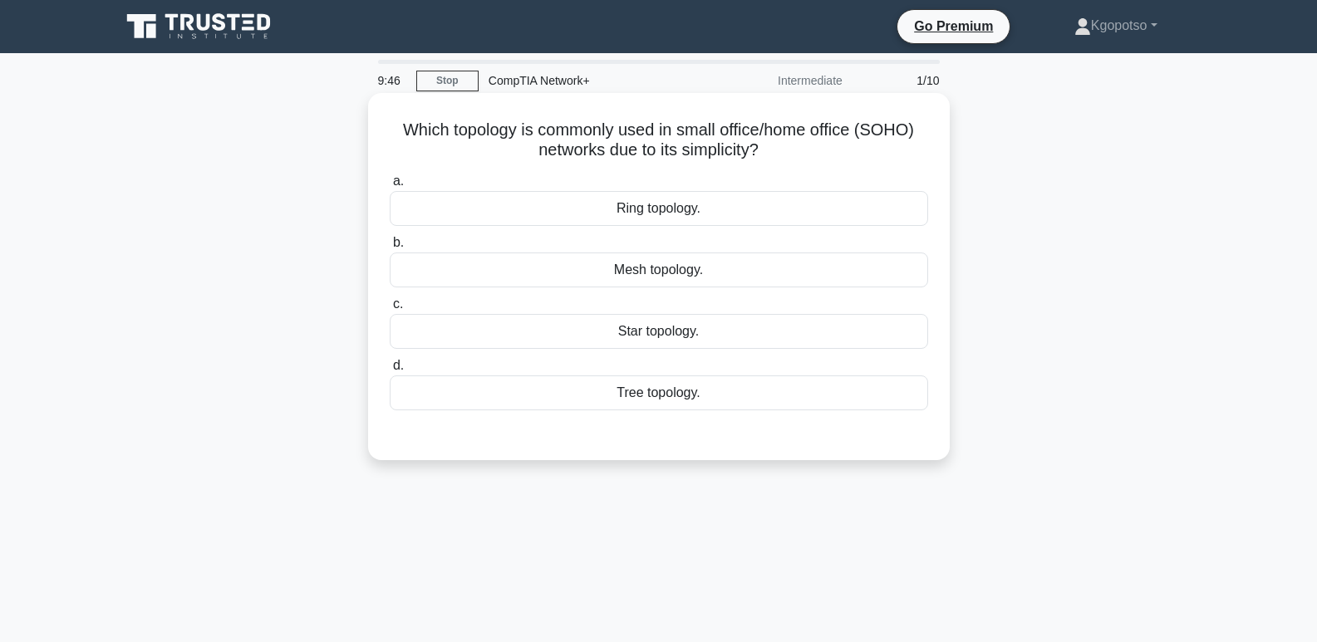
click at [673, 337] on div "Star topology." at bounding box center [659, 331] width 539 height 35
click at [390, 310] on input "c. Star topology." at bounding box center [390, 304] width 0 height 11
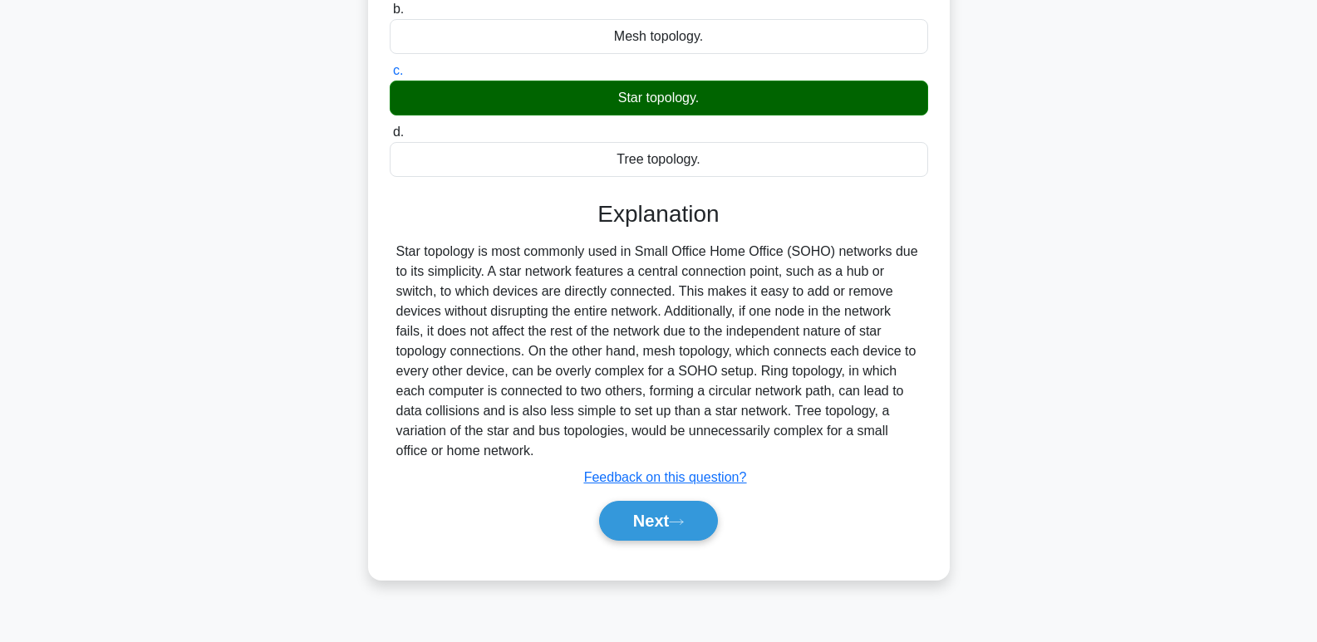
scroll to position [255, 0]
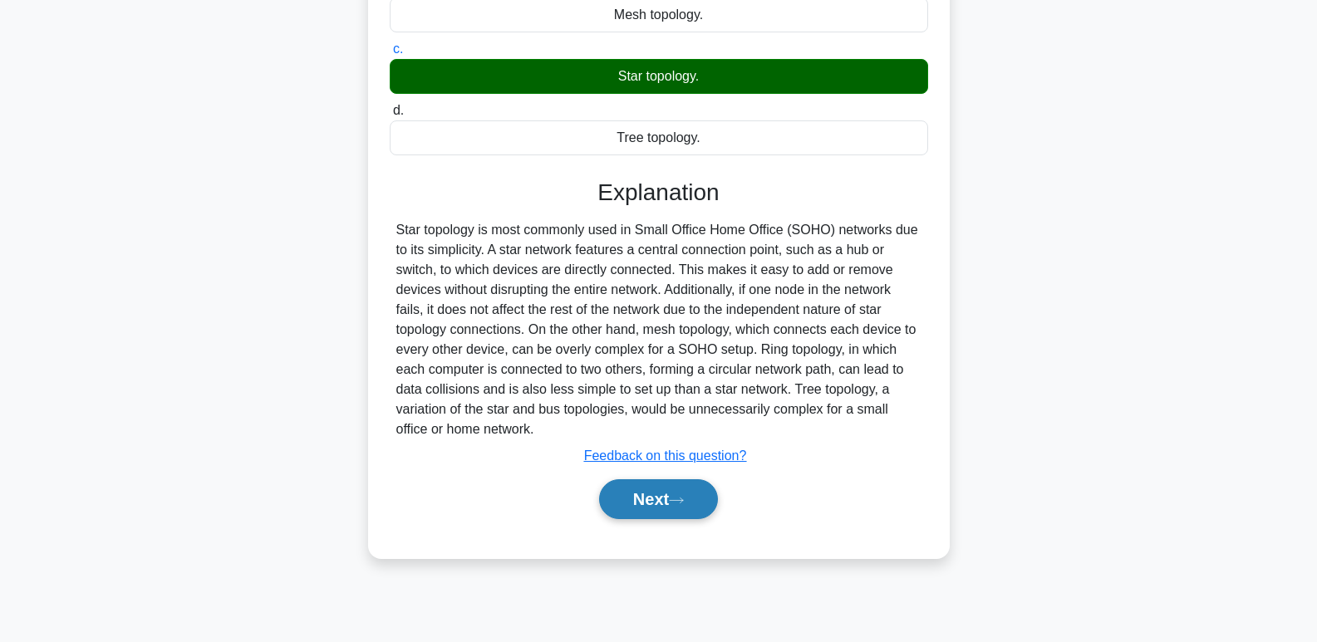
click at [695, 494] on button "Next" at bounding box center [658, 500] width 119 height 40
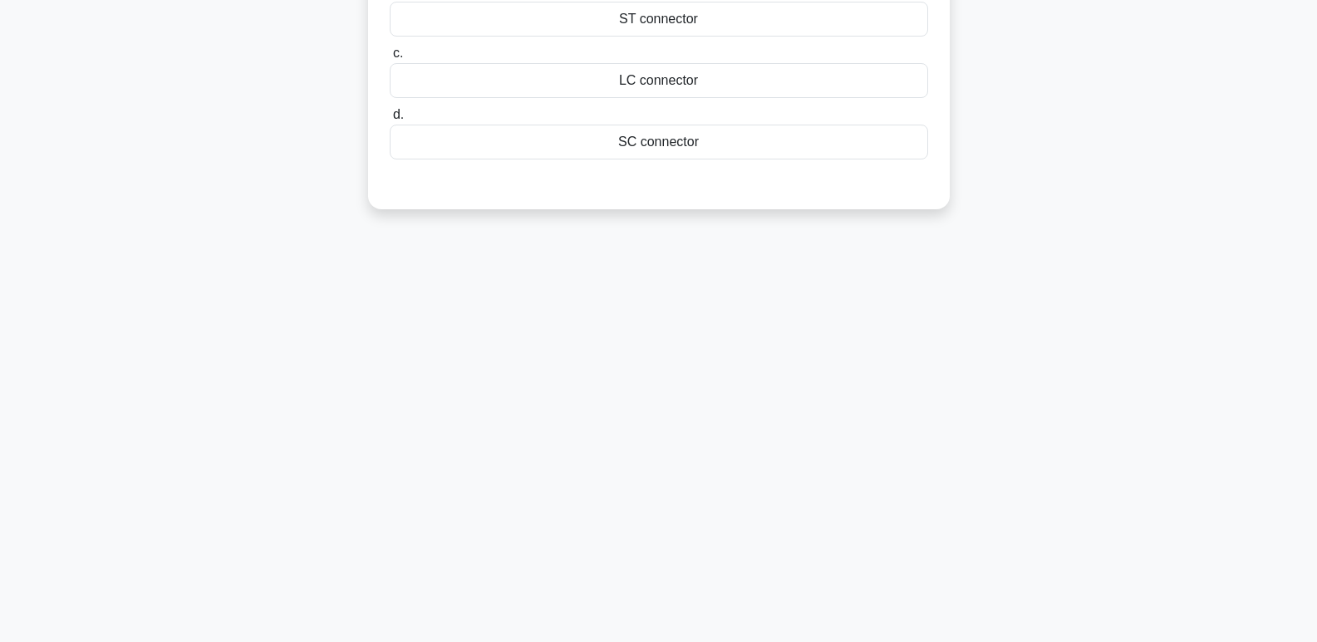
scroll to position [0, 0]
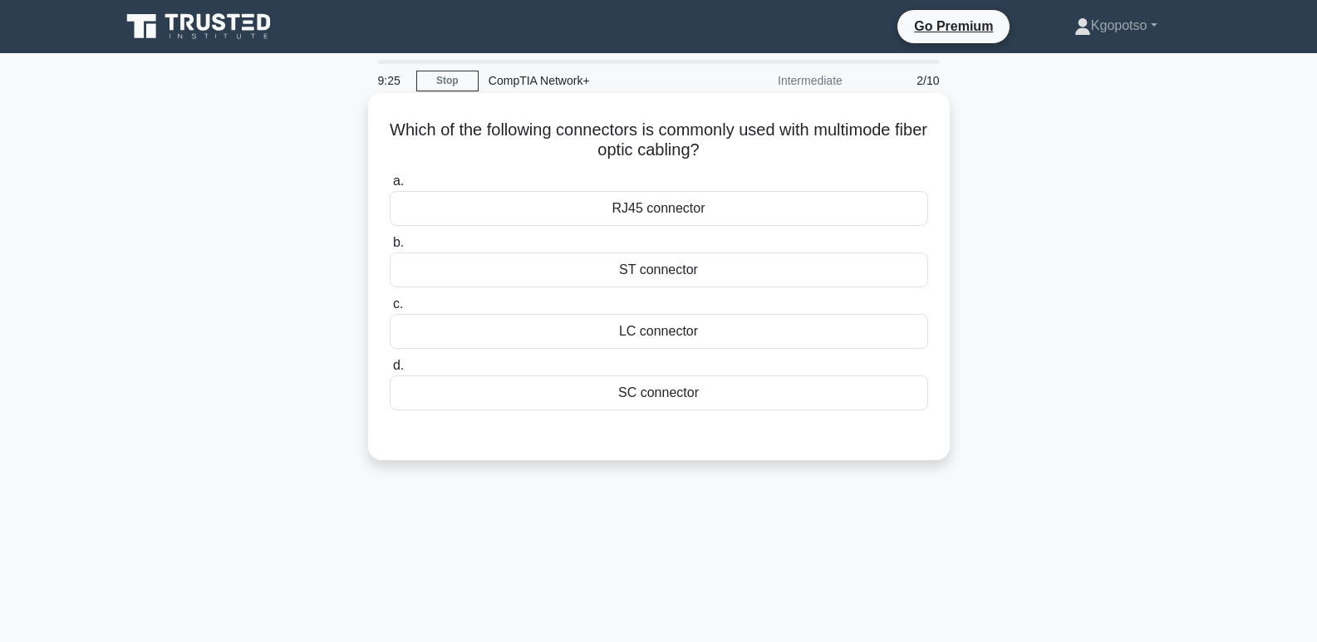
click at [741, 214] on div "RJ45 connector" at bounding box center [659, 208] width 539 height 35
click at [390, 187] on input "a. RJ45 connector" at bounding box center [390, 181] width 0 height 11
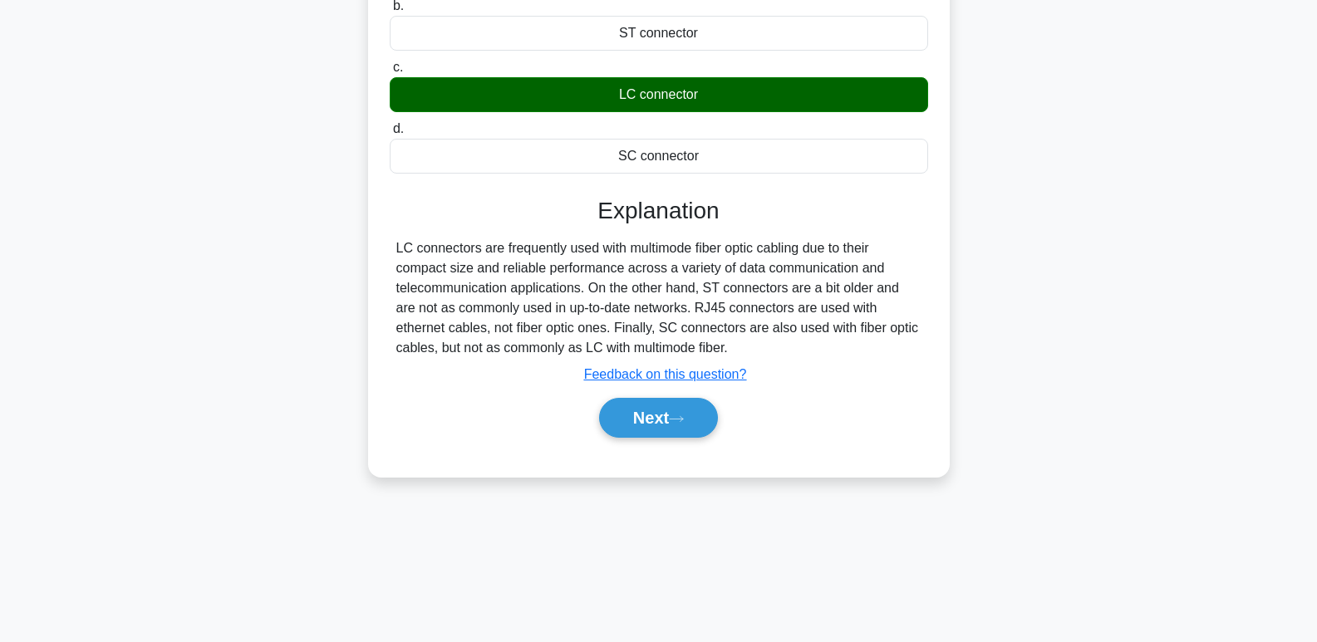
scroll to position [255, 0]
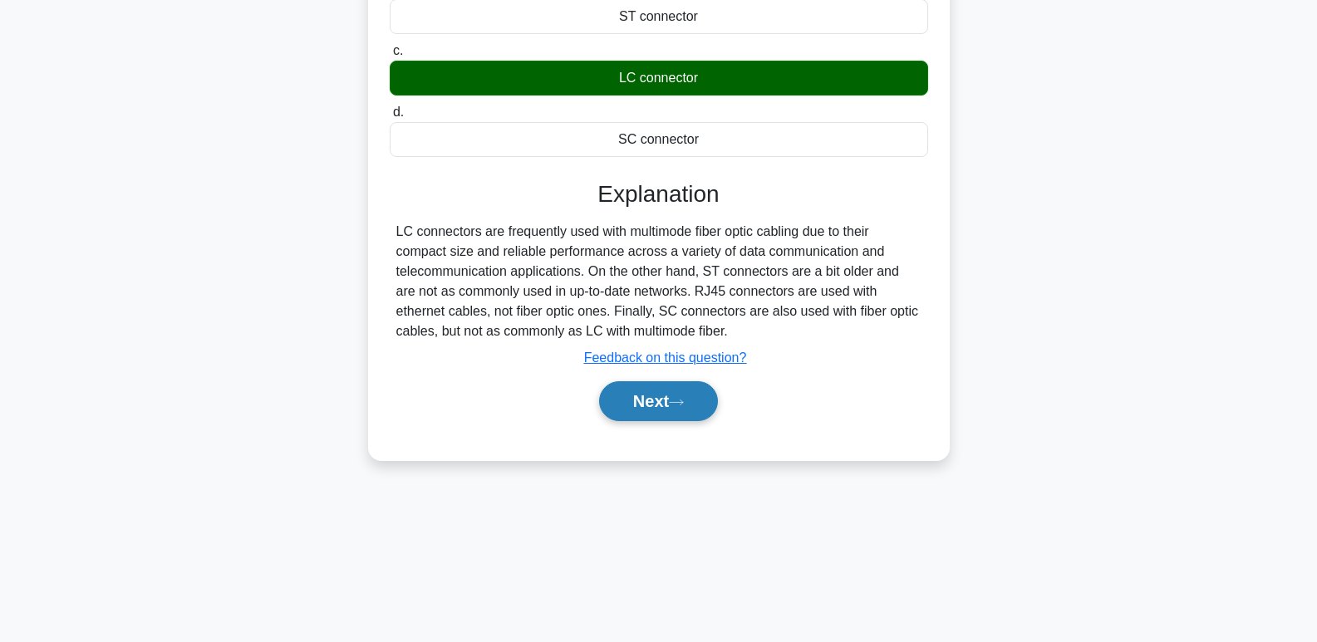
click at [644, 404] on button "Next" at bounding box center [658, 401] width 119 height 40
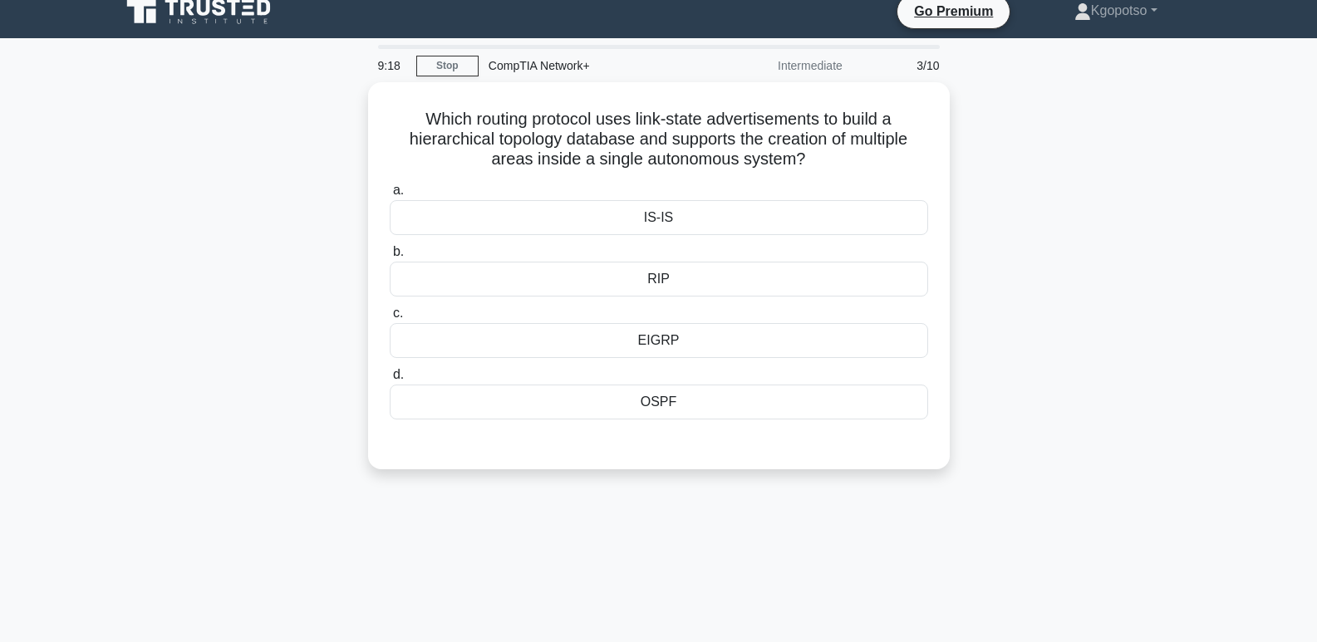
scroll to position [0, 0]
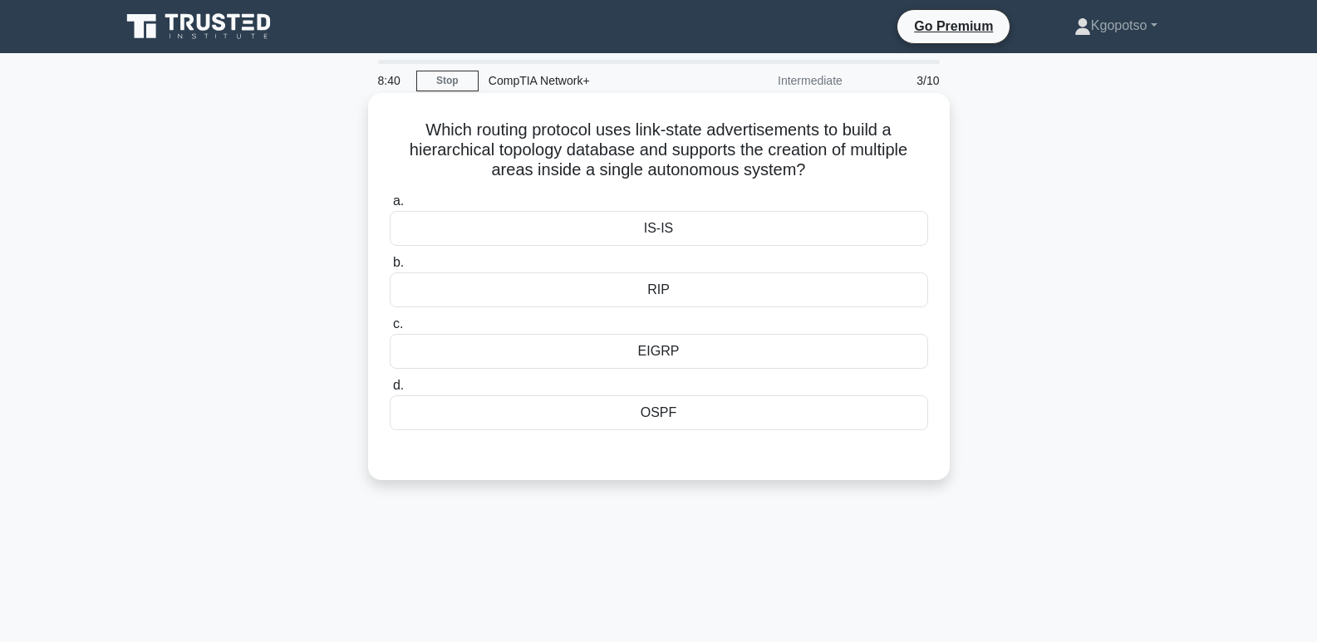
click at [629, 348] on div "EIGRP" at bounding box center [659, 351] width 539 height 35
click at [390, 330] on input "c. EIGRP" at bounding box center [390, 324] width 0 height 11
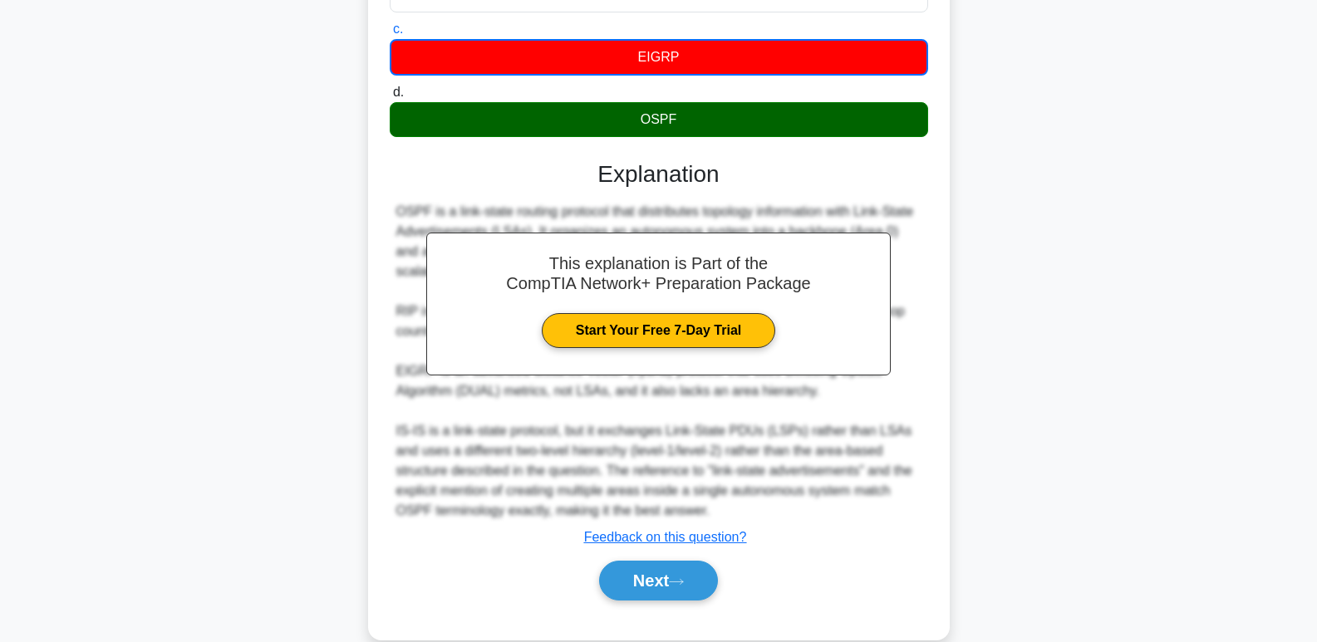
scroll to position [325, 0]
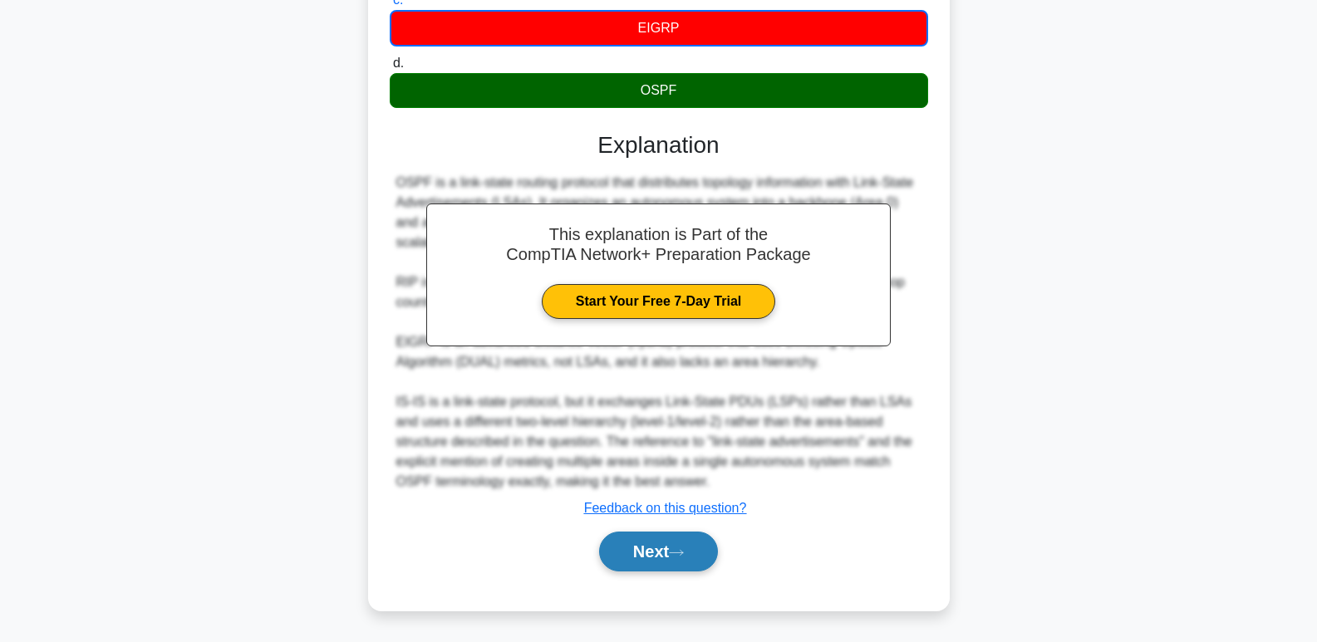
click at [633, 572] on button "Next" at bounding box center [658, 552] width 119 height 40
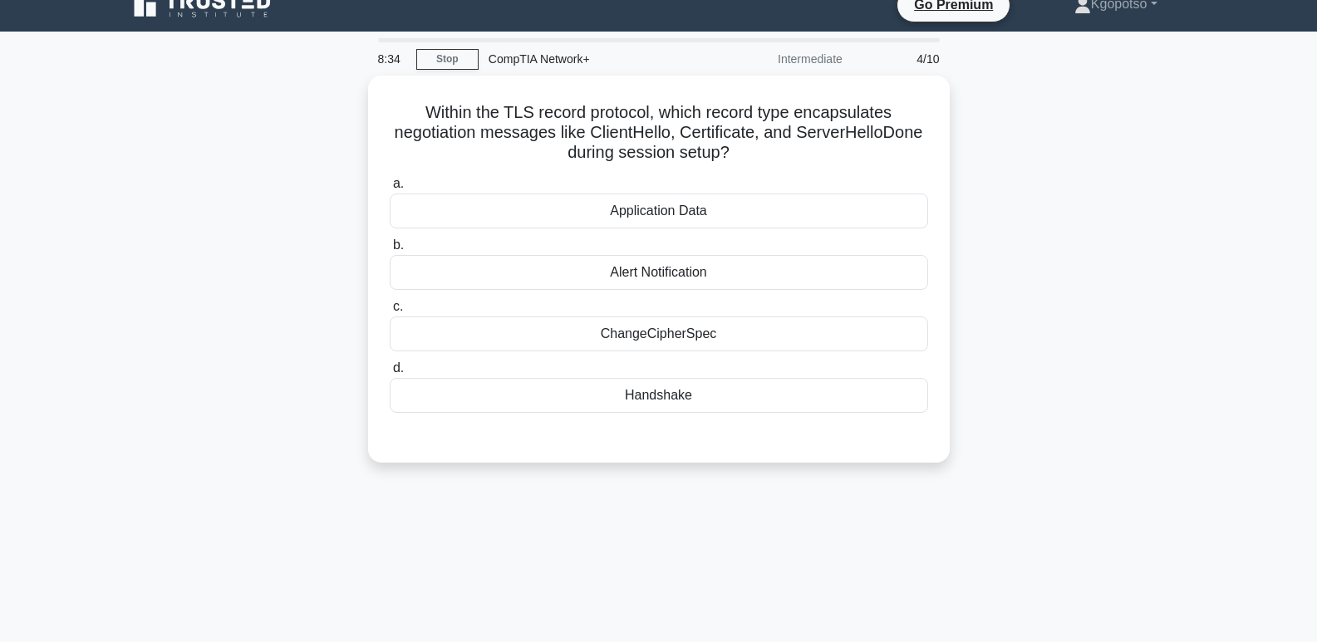
scroll to position [0, 0]
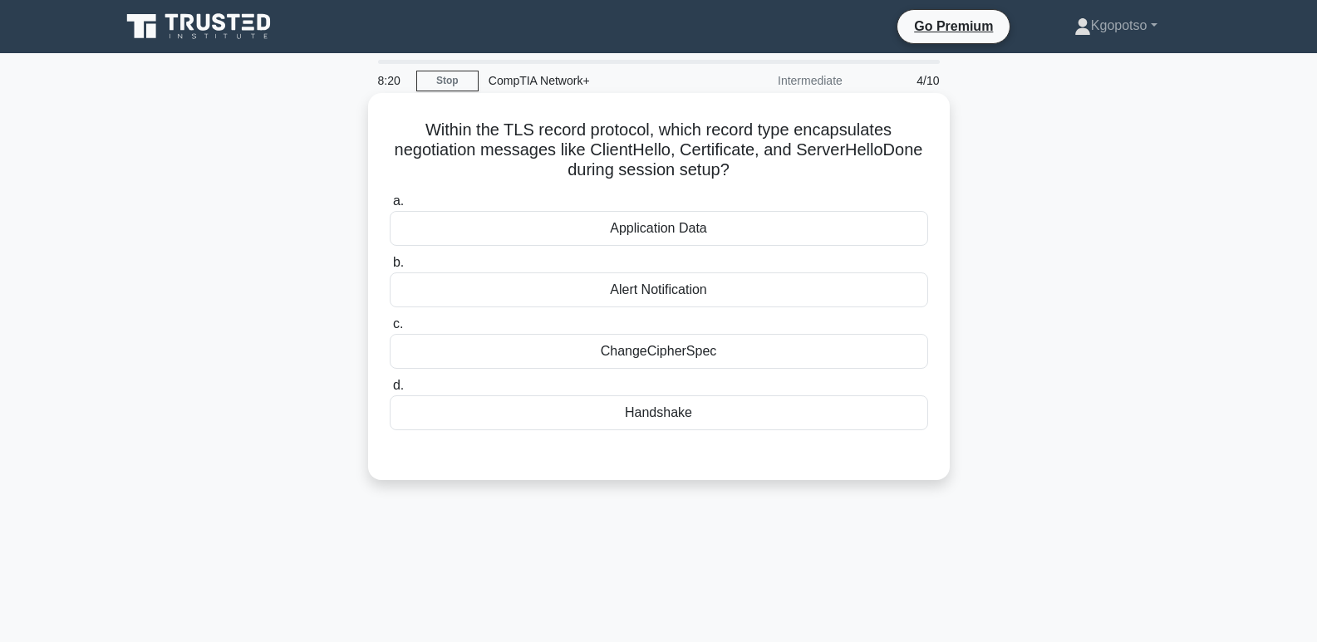
click at [704, 357] on div "ChangeCipherSpec" at bounding box center [659, 351] width 539 height 35
click at [390, 330] on input "c. ChangeCipherSpec" at bounding box center [390, 324] width 0 height 11
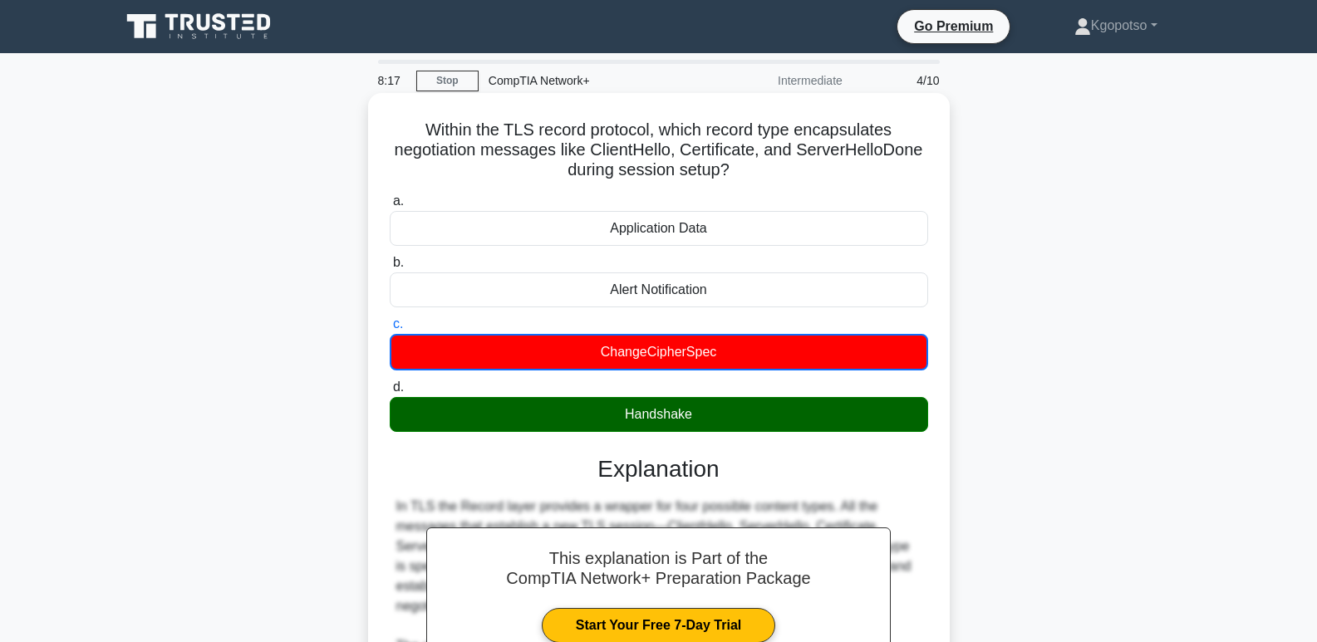
scroll to position [305, 0]
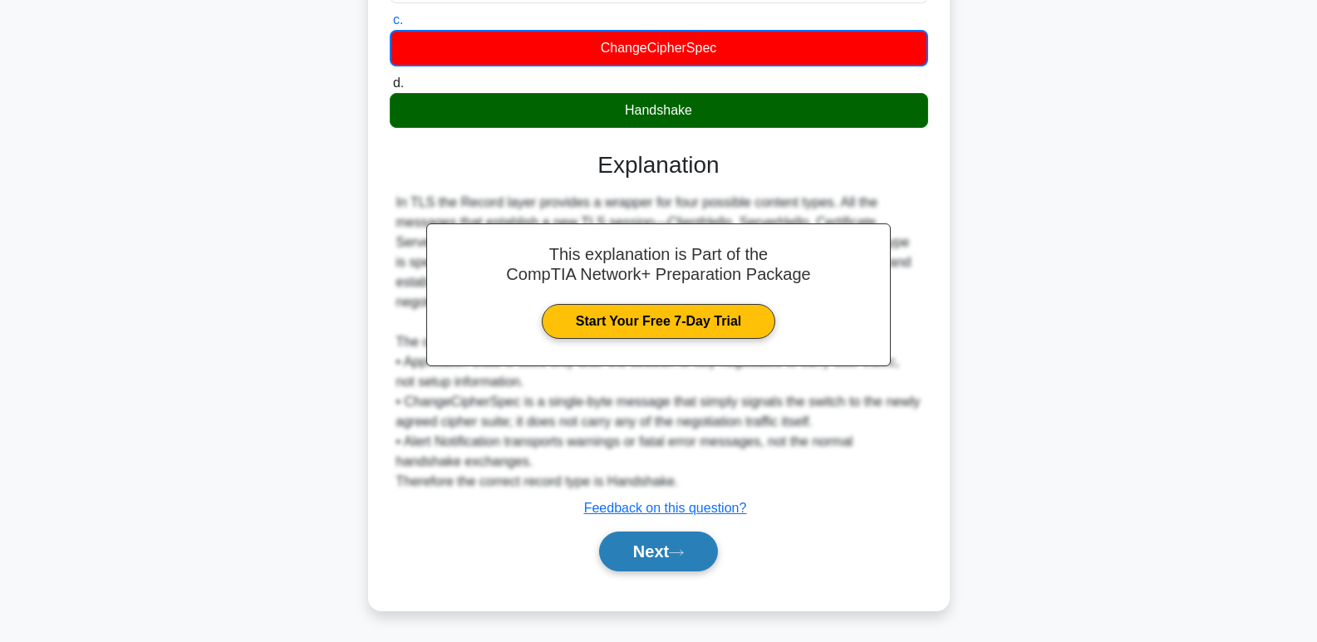
click at [673, 548] on button "Next" at bounding box center [658, 552] width 119 height 40
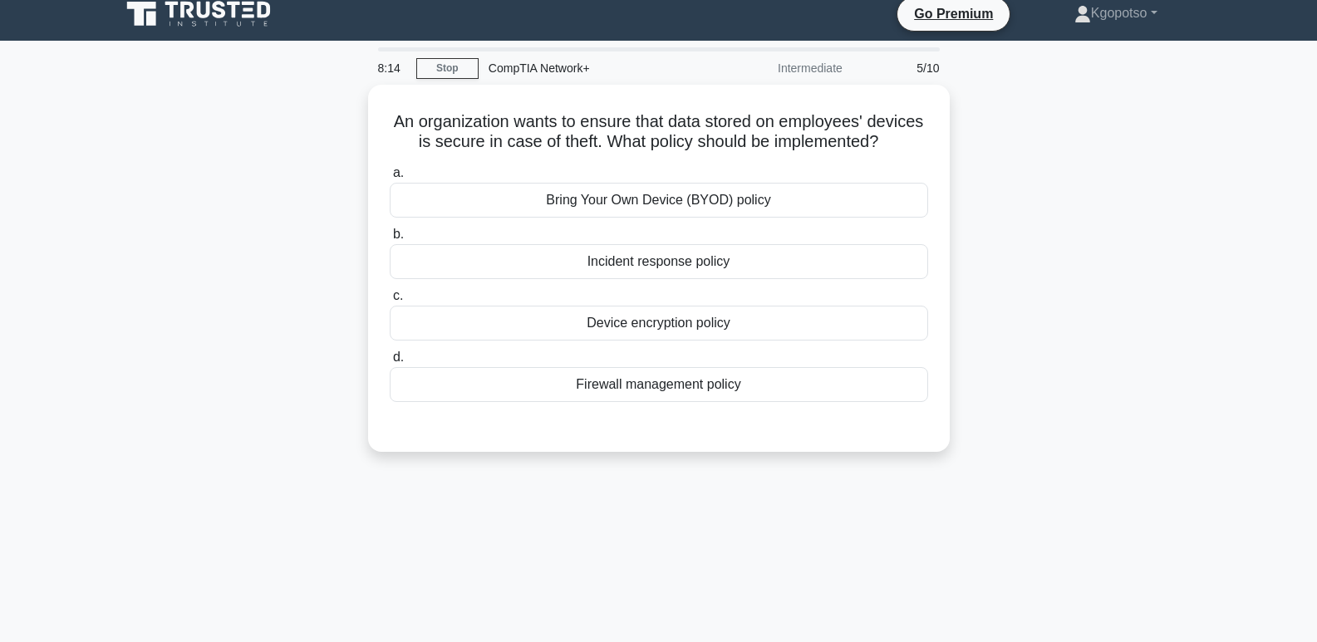
scroll to position [0, 0]
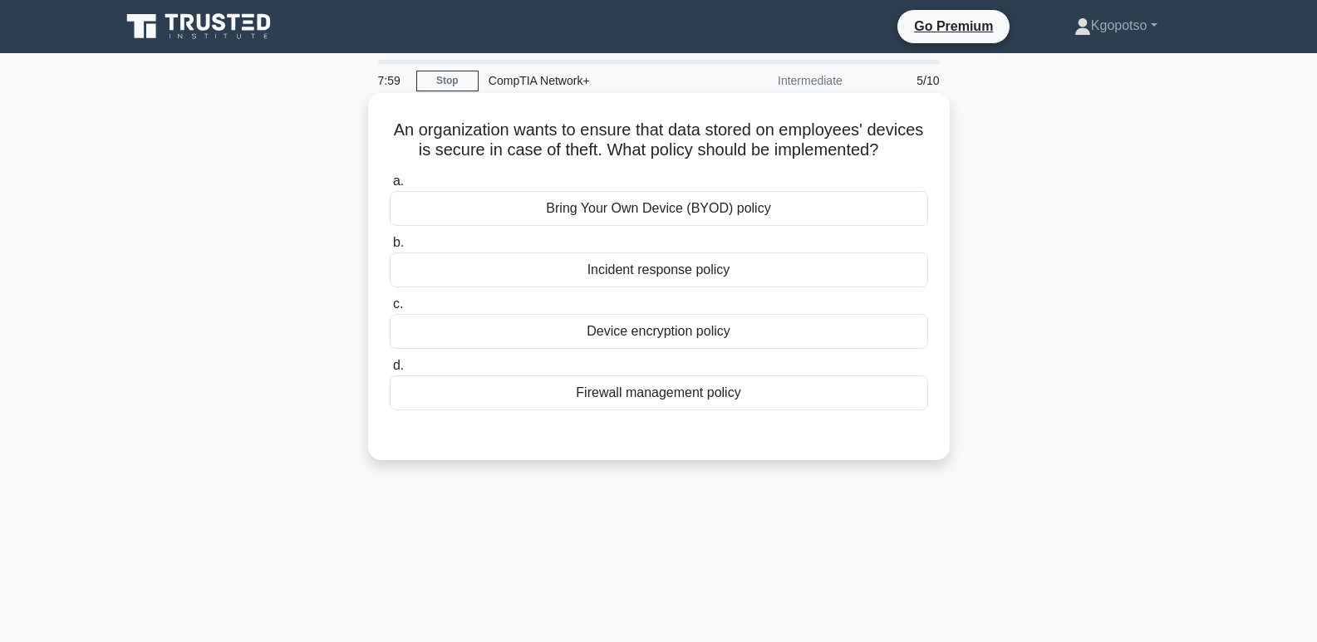
click at [674, 349] on div "Device encryption policy" at bounding box center [659, 331] width 539 height 35
click at [390, 310] on input "c. Device encryption policy" at bounding box center [390, 304] width 0 height 11
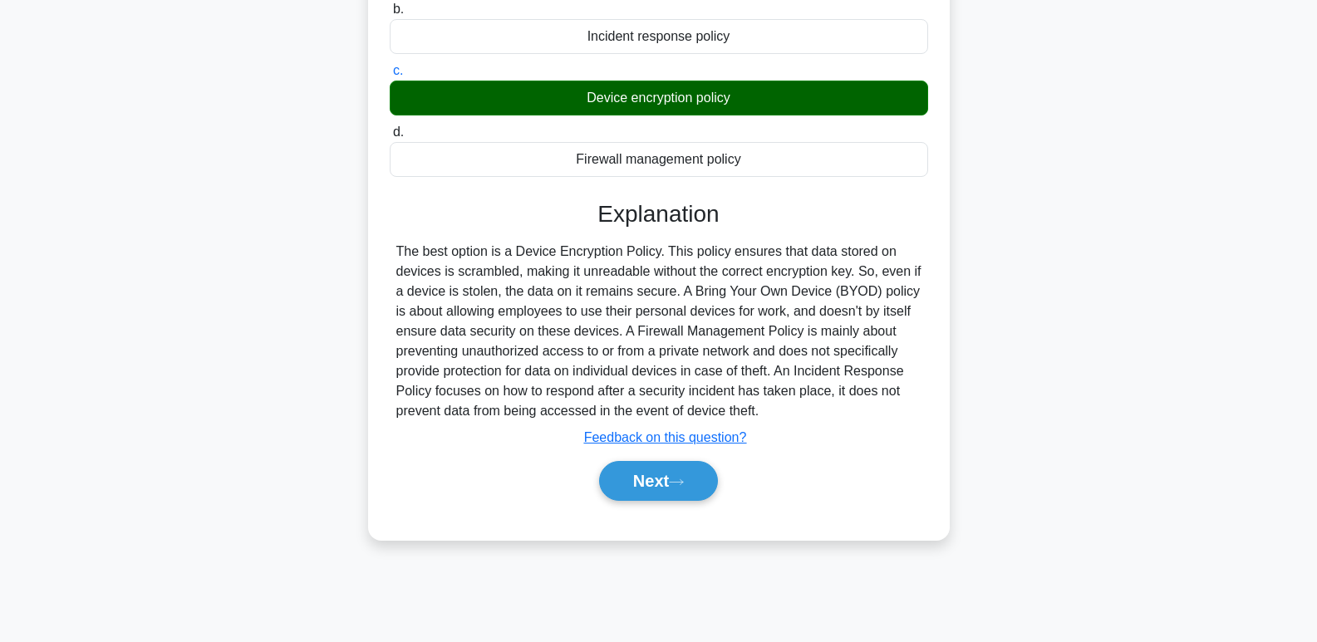
scroll to position [255, 0]
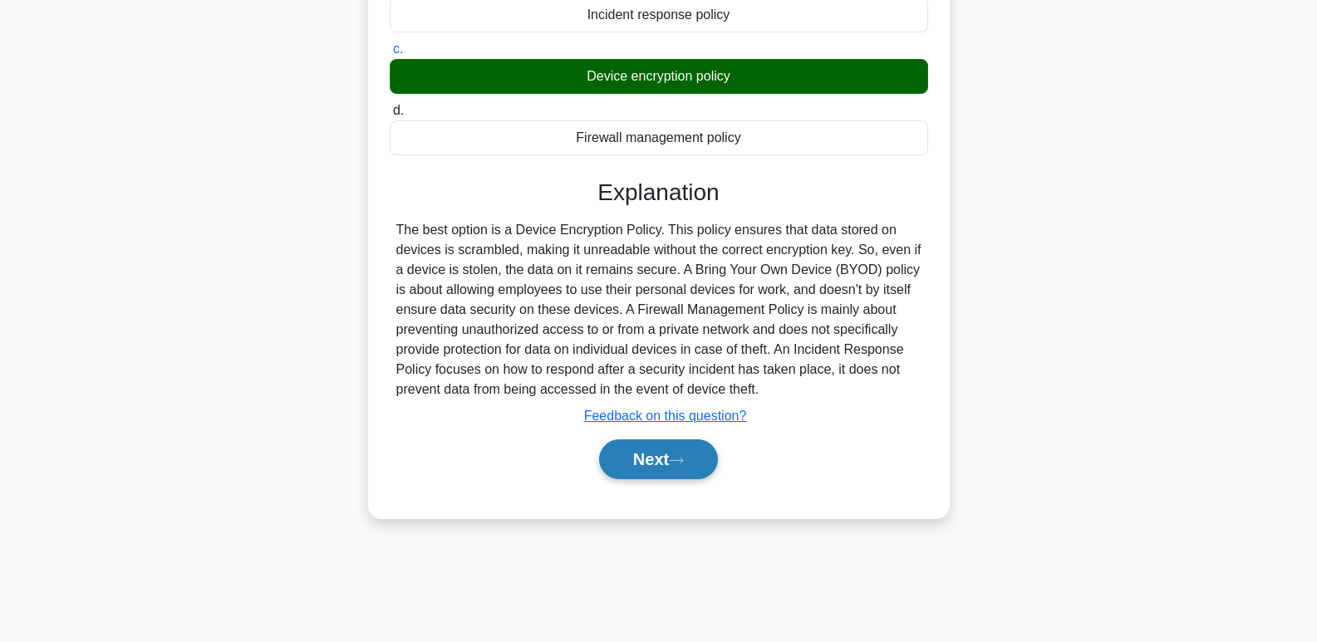
click at [632, 480] on button "Next" at bounding box center [658, 460] width 119 height 40
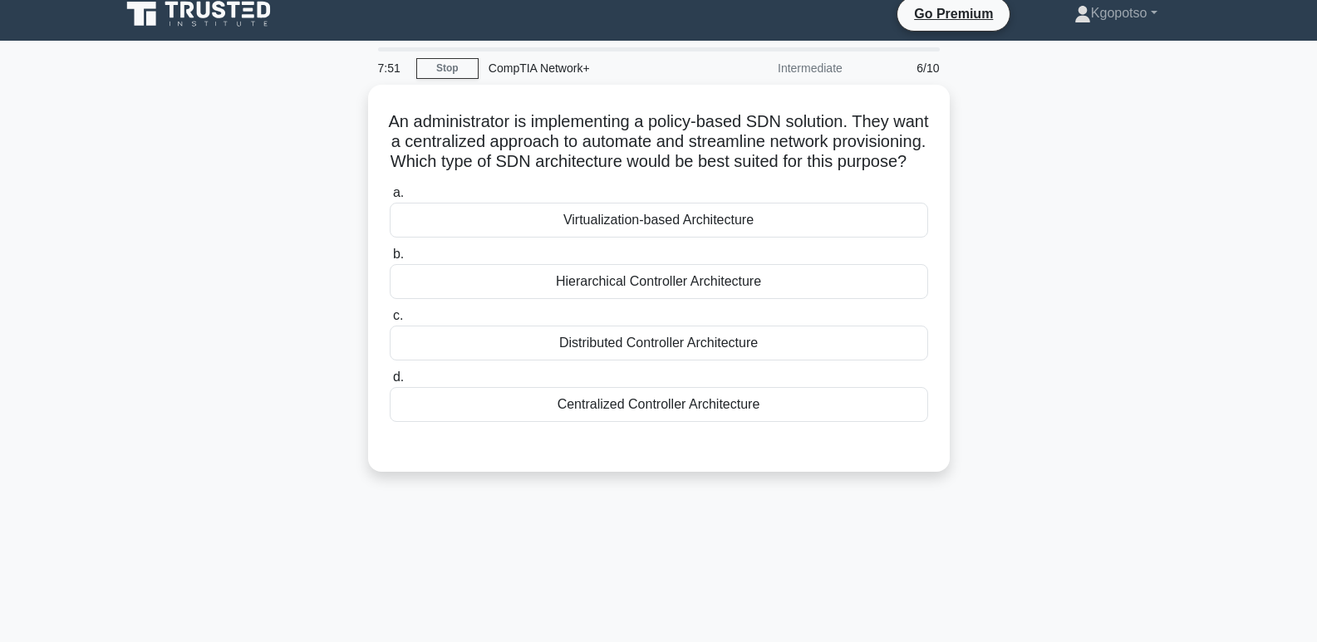
scroll to position [0, 0]
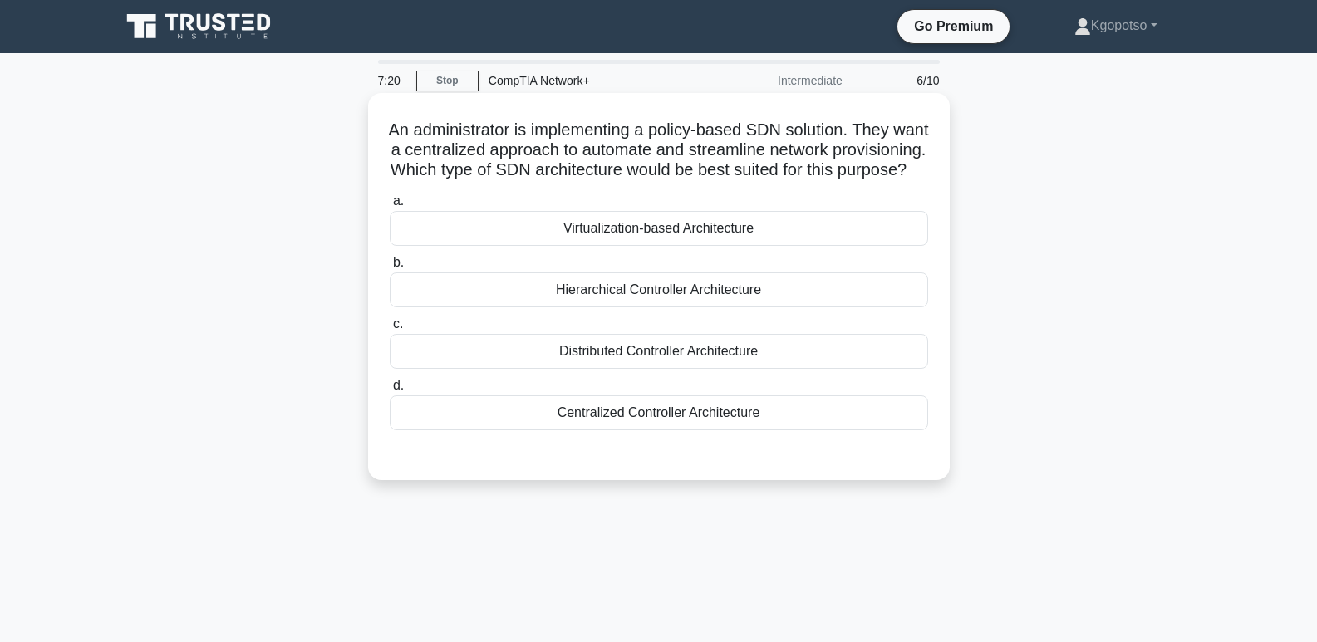
click at [623, 431] on div "Centralized Controller Architecture" at bounding box center [659, 413] width 539 height 35
click at [390, 391] on input "d. Centralized Controller Architecture" at bounding box center [390, 386] width 0 height 11
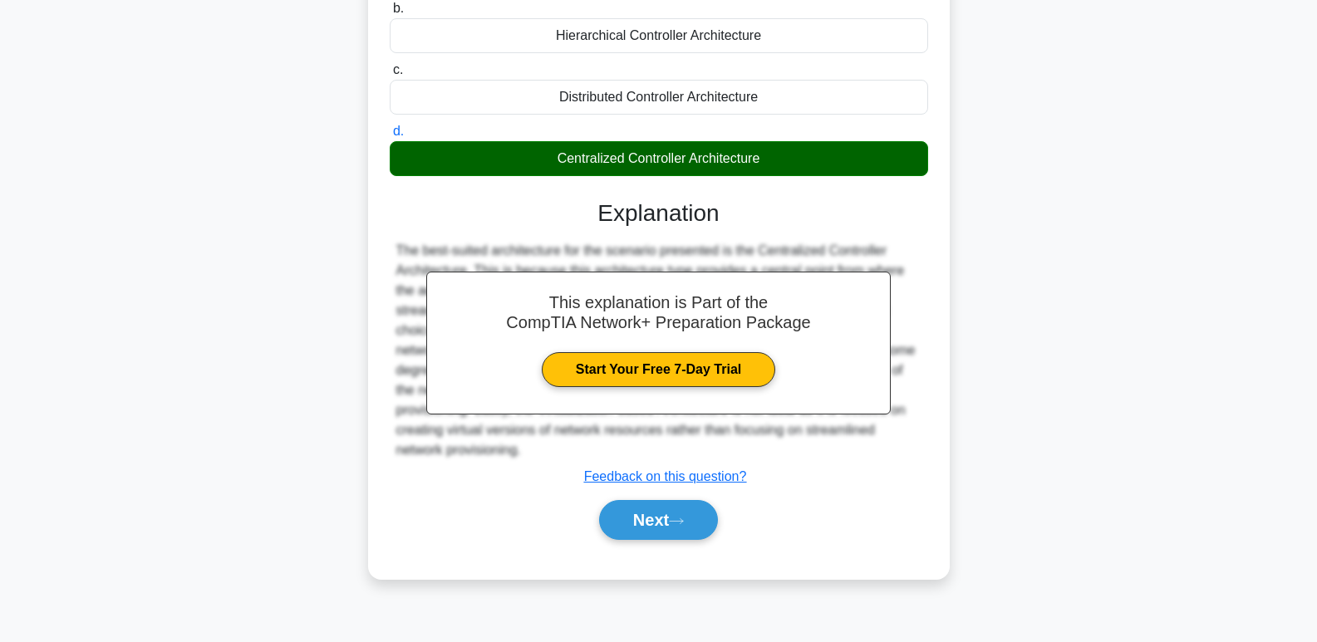
scroll to position [255, 0]
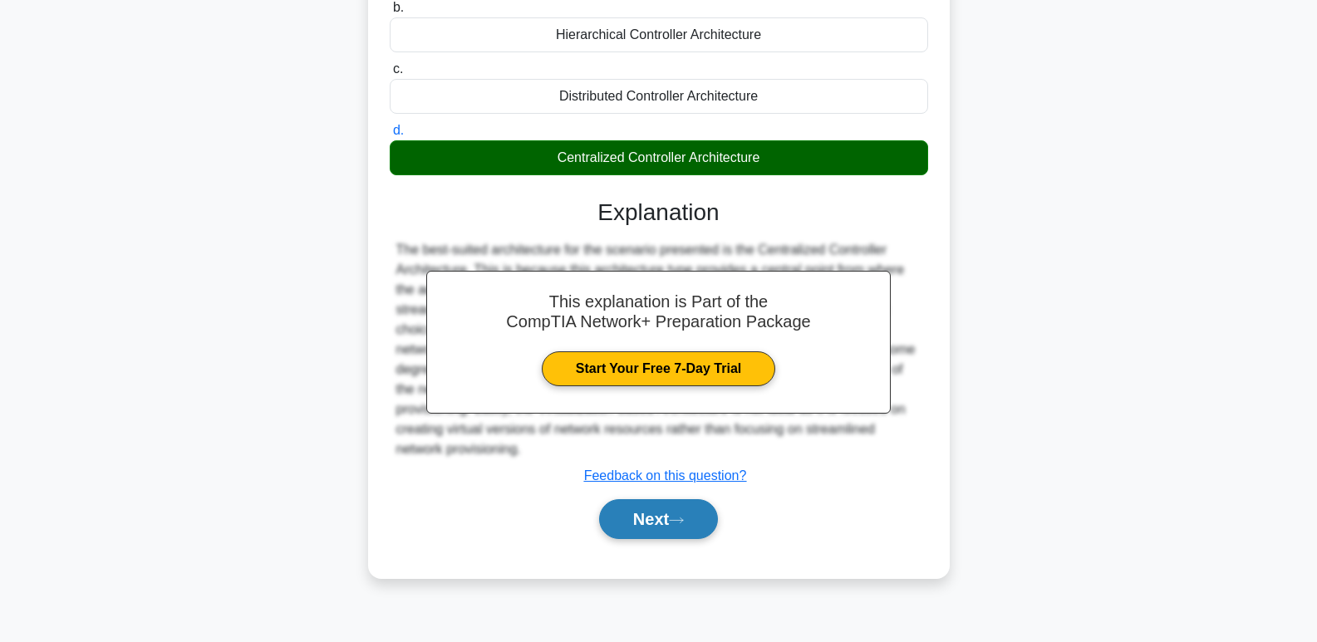
click at [637, 539] on button "Next" at bounding box center [658, 520] width 119 height 40
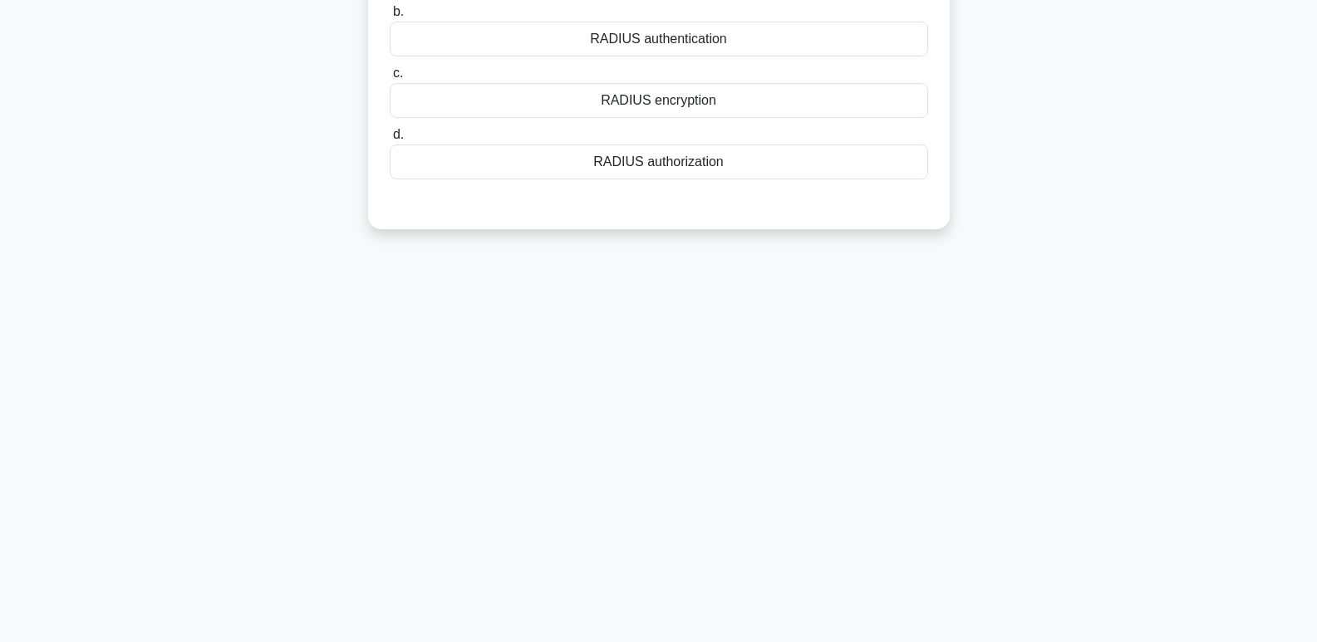
scroll to position [0, 0]
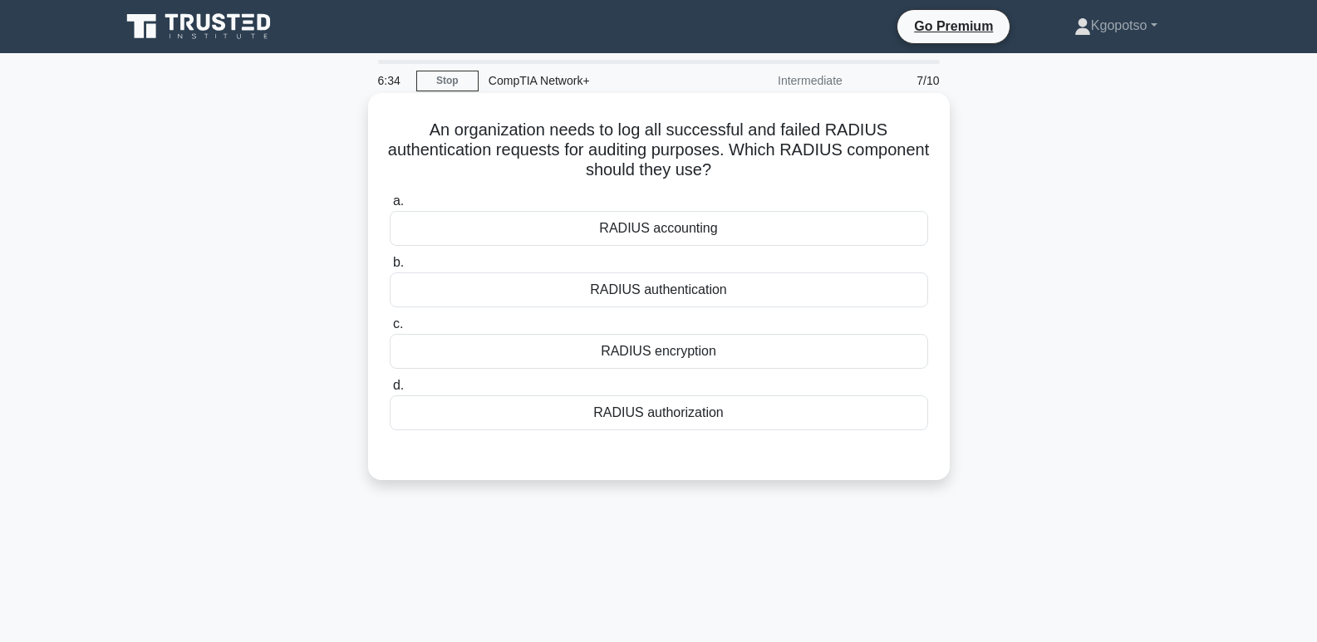
drag, startPoint x: 642, startPoint y: 524, endPoint x: 640, endPoint y: 416, distance: 108.1
click at [640, 416] on div "6:34 Stop CompTIA Network+ Intermediate 7/10 An organization needs to log all s…" at bounding box center [659, 475] width 1097 height 831
click at [661, 283] on div "RADIUS authentication" at bounding box center [659, 290] width 539 height 35
click at [390, 268] on input "b. RADIUS authentication" at bounding box center [390, 263] width 0 height 11
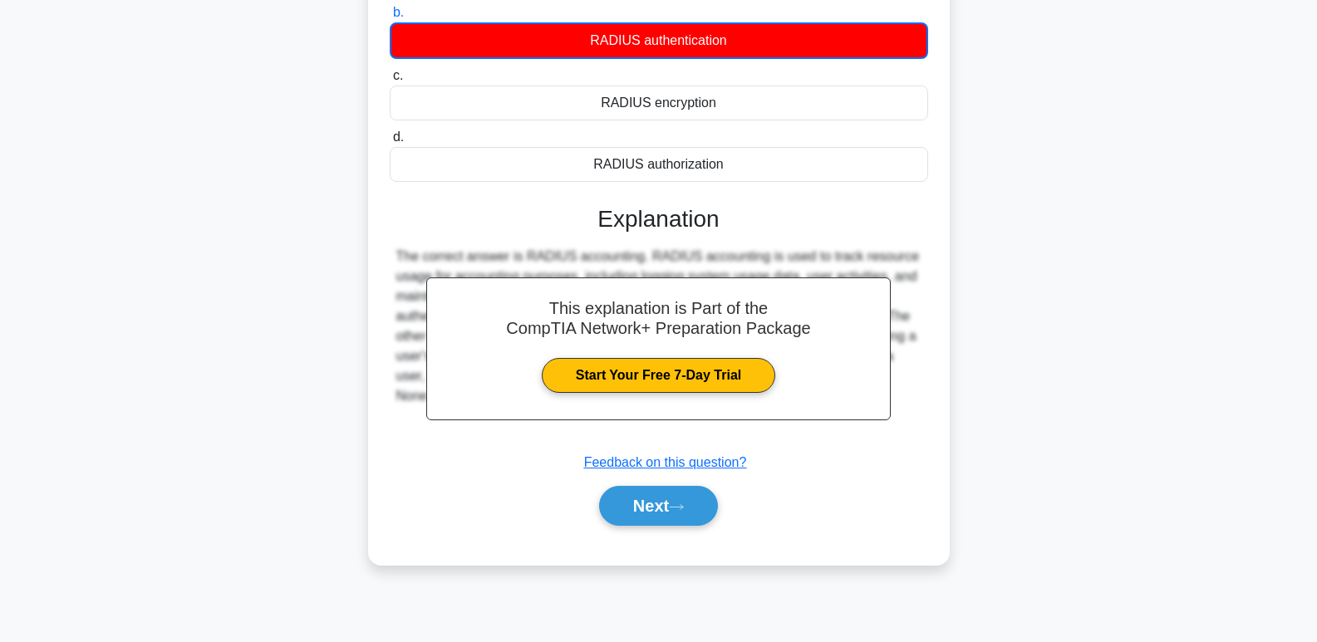
scroll to position [255, 0]
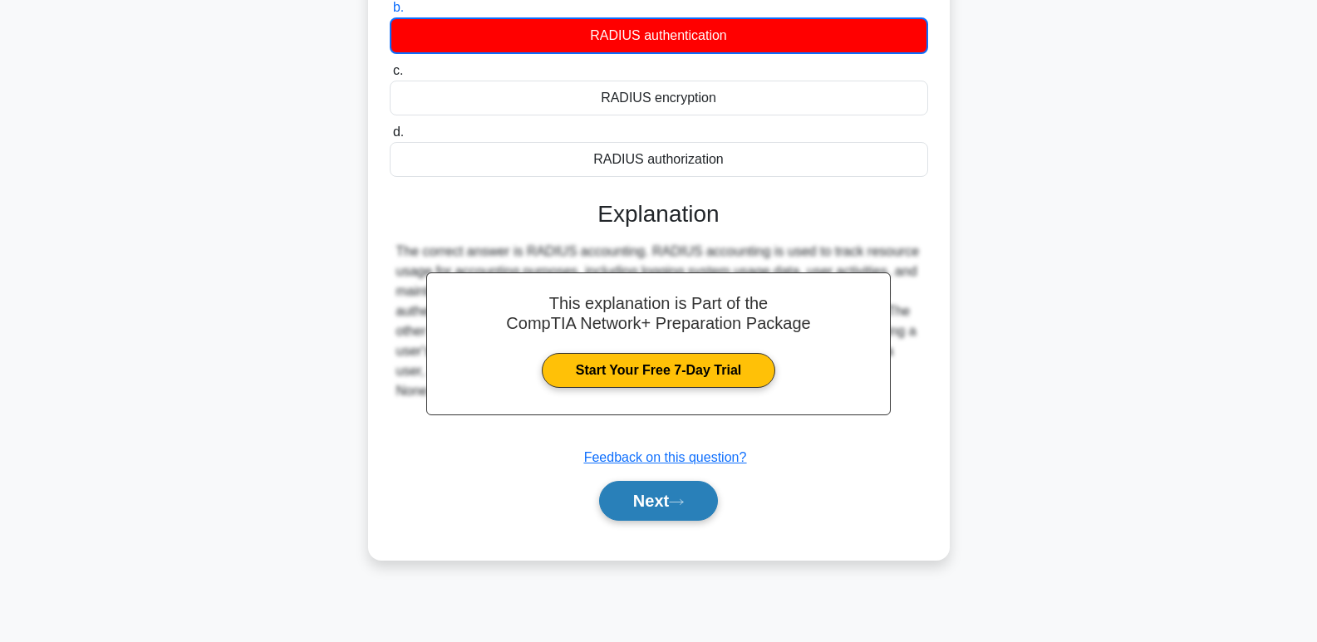
click at [684, 501] on icon at bounding box center [676, 502] width 15 height 9
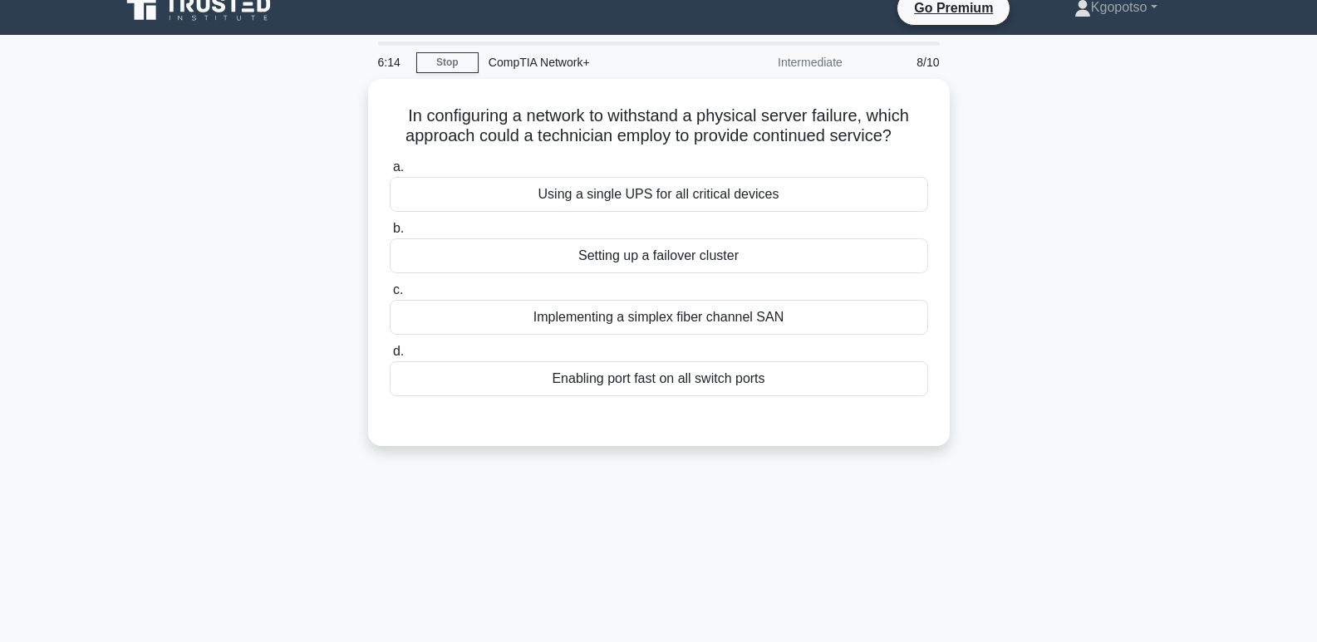
scroll to position [0, 0]
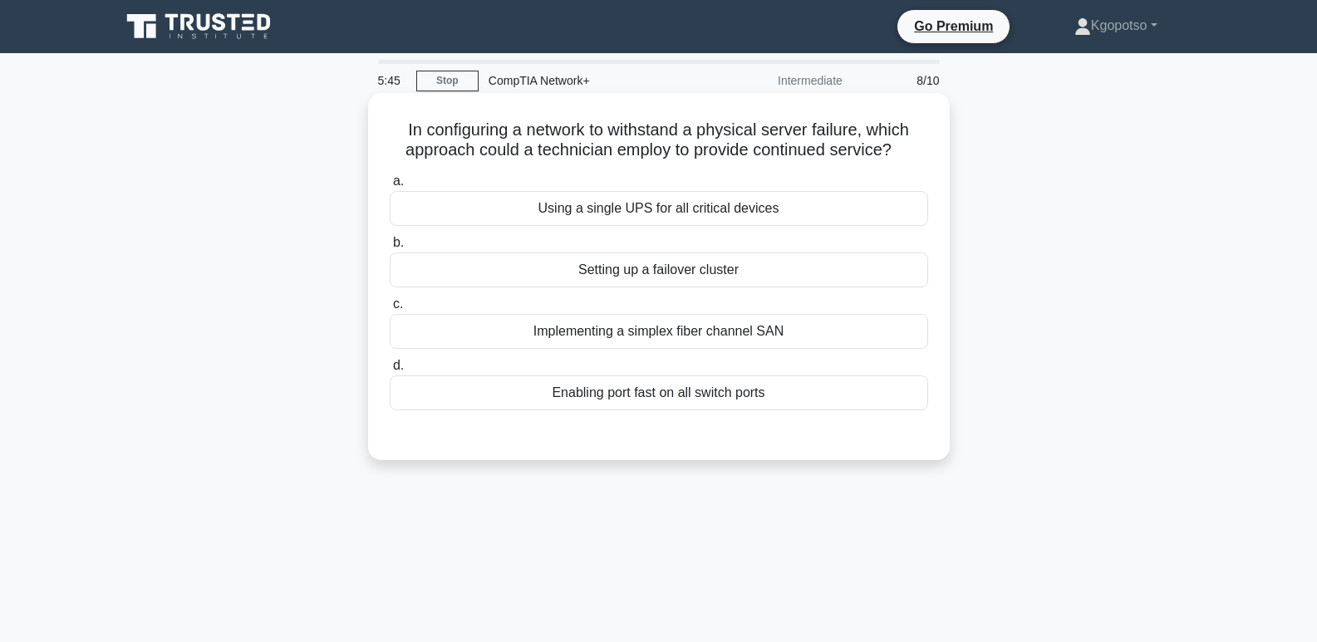
click at [663, 395] on div "Enabling port fast on all switch ports" at bounding box center [659, 393] width 539 height 35
click at [390, 372] on input "d. Enabling port fast on all switch ports" at bounding box center [390, 366] width 0 height 11
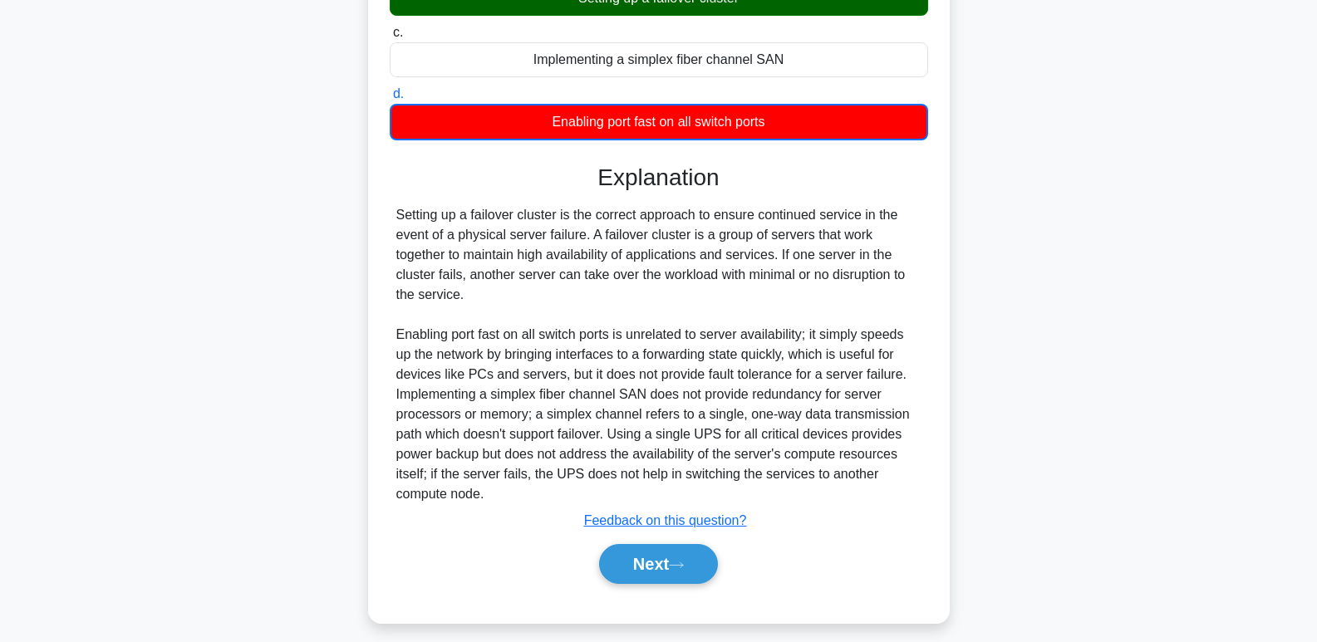
scroll to position [285, 0]
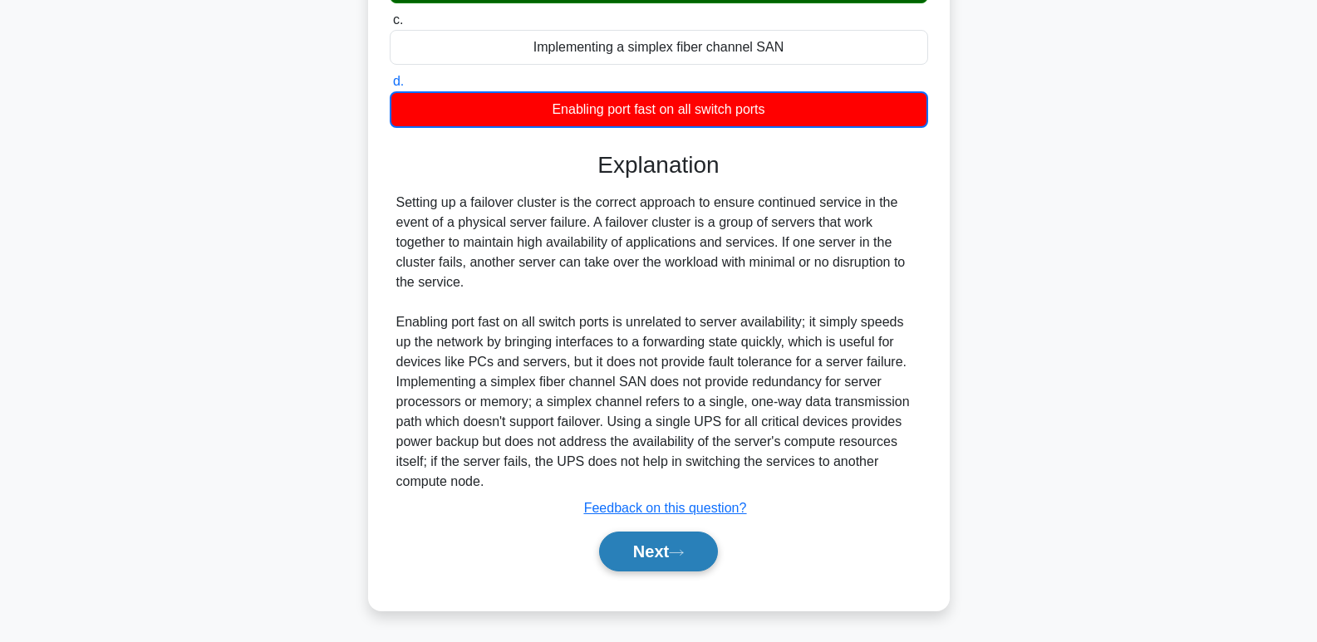
click at [626, 553] on button "Next" at bounding box center [658, 552] width 119 height 40
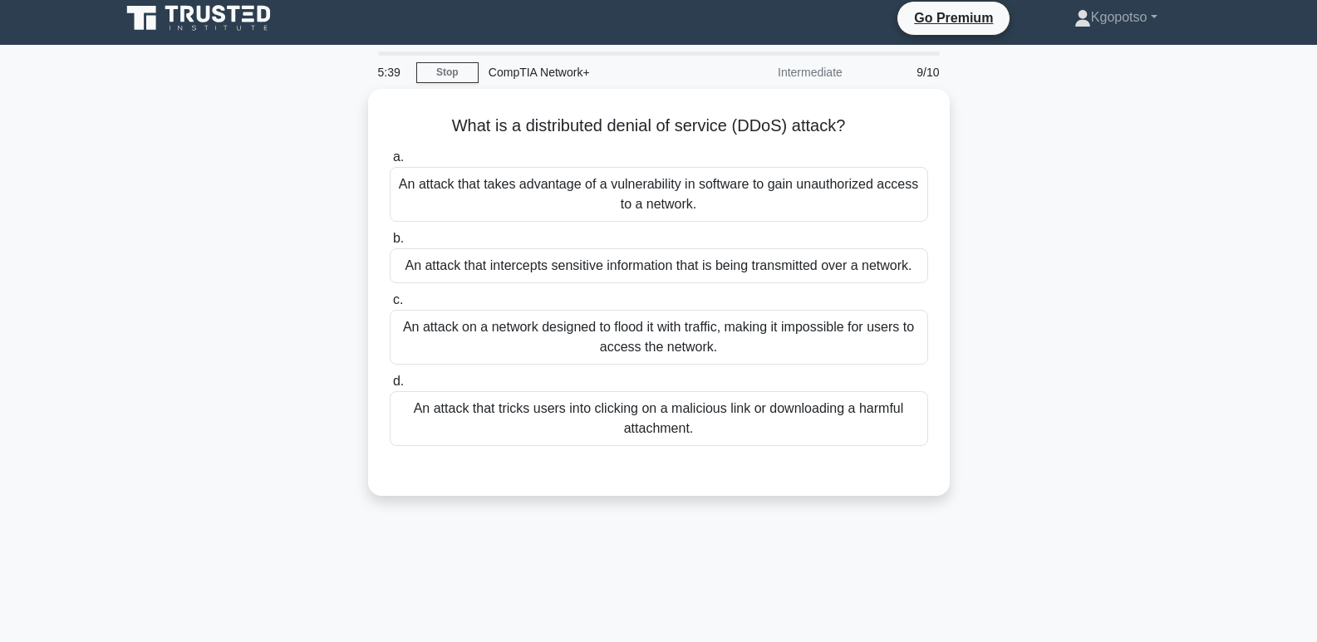
scroll to position [0, 0]
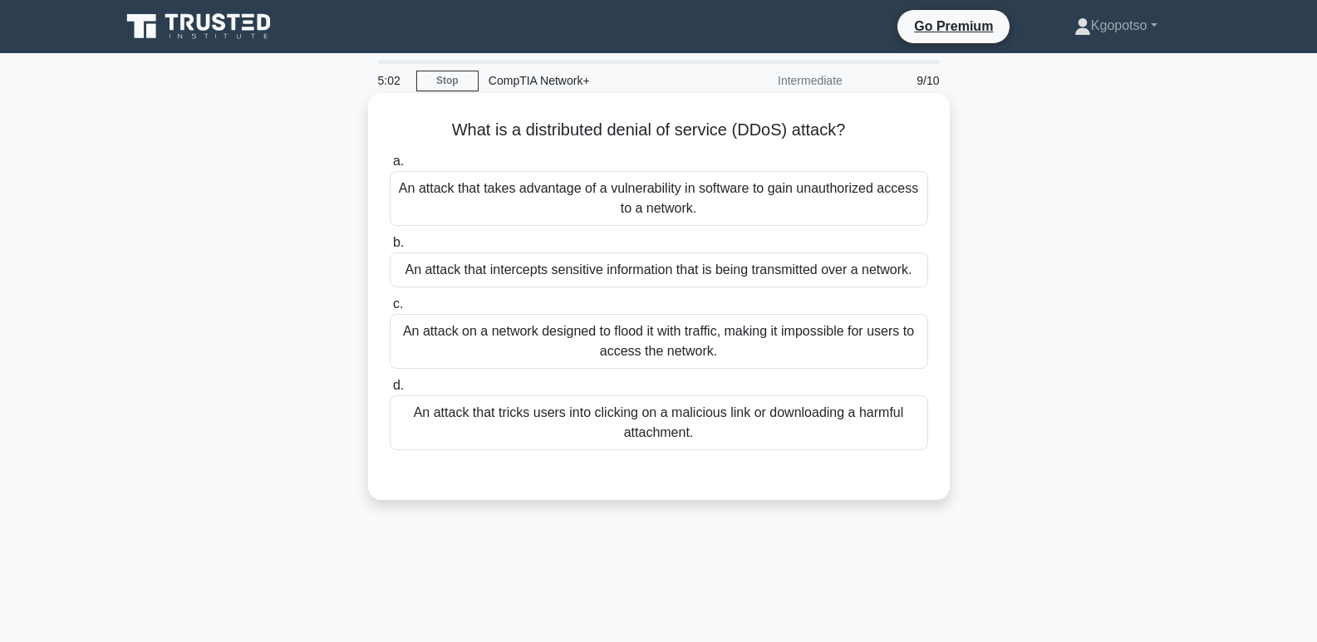
click at [718, 182] on div "An attack that takes advantage of a vulnerability in software to gain unauthori…" at bounding box center [659, 198] width 539 height 55
click at [390, 167] on input "a. An attack that takes advantage of a vulnerability in software to gain unauth…" at bounding box center [390, 161] width 0 height 11
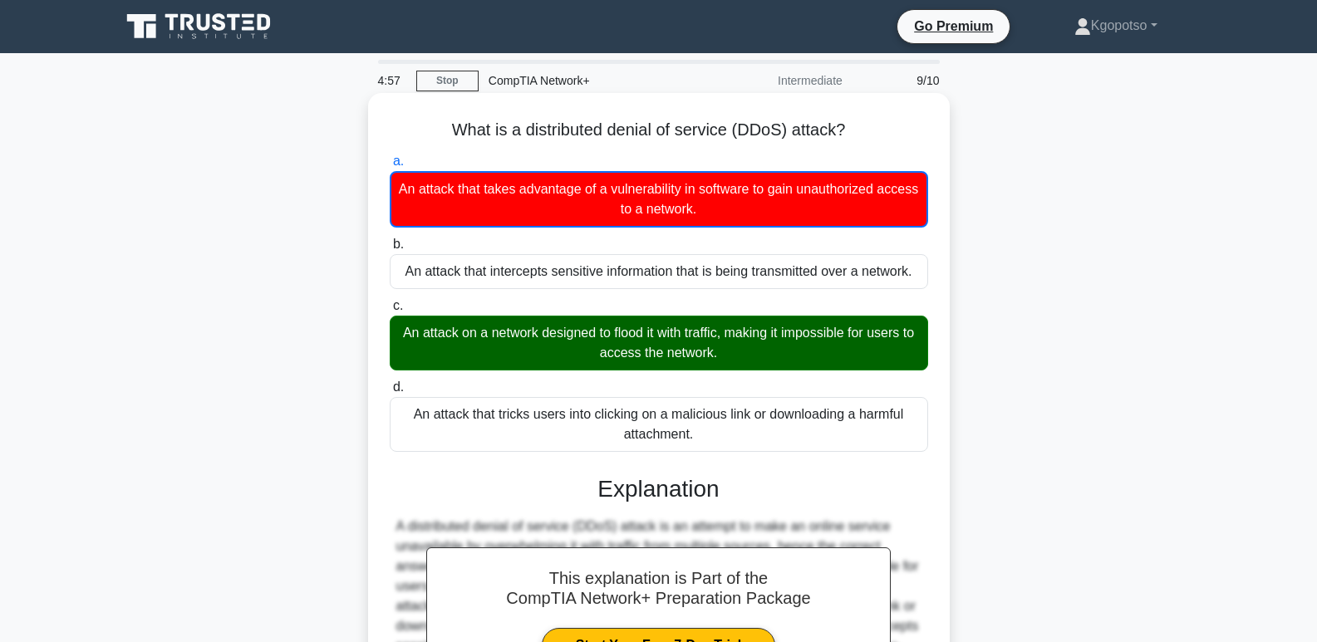
scroll to position [255, 0]
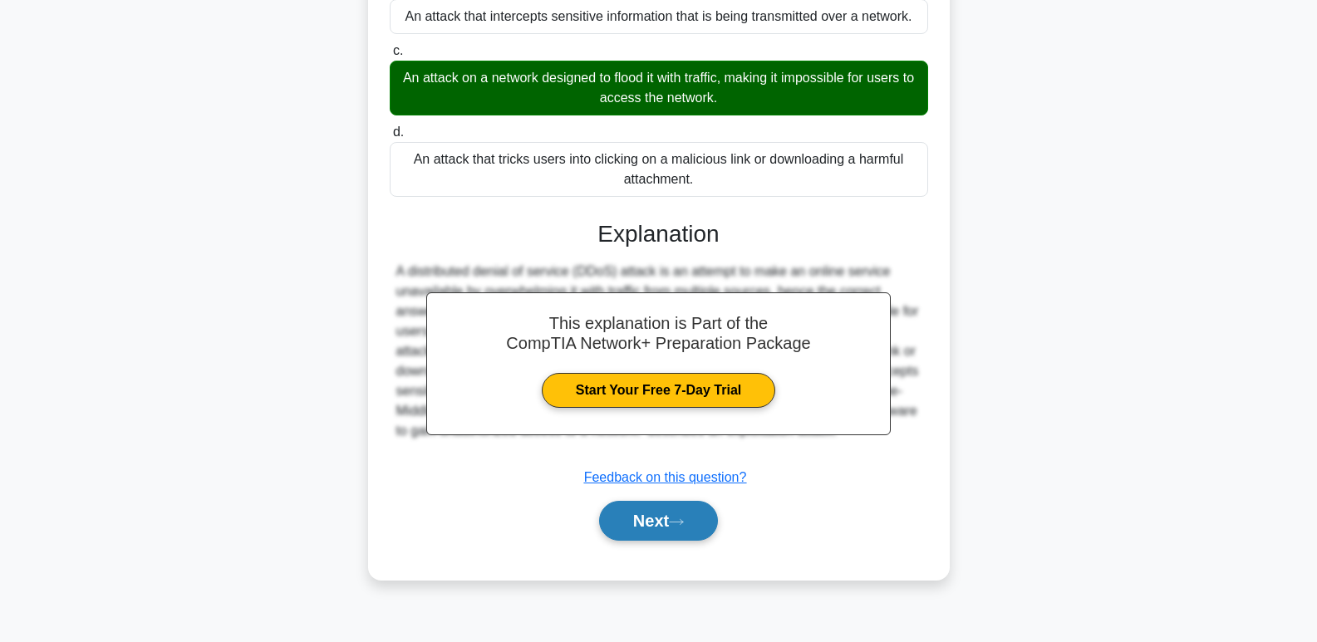
click at [604, 538] on button "Next" at bounding box center [658, 521] width 119 height 40
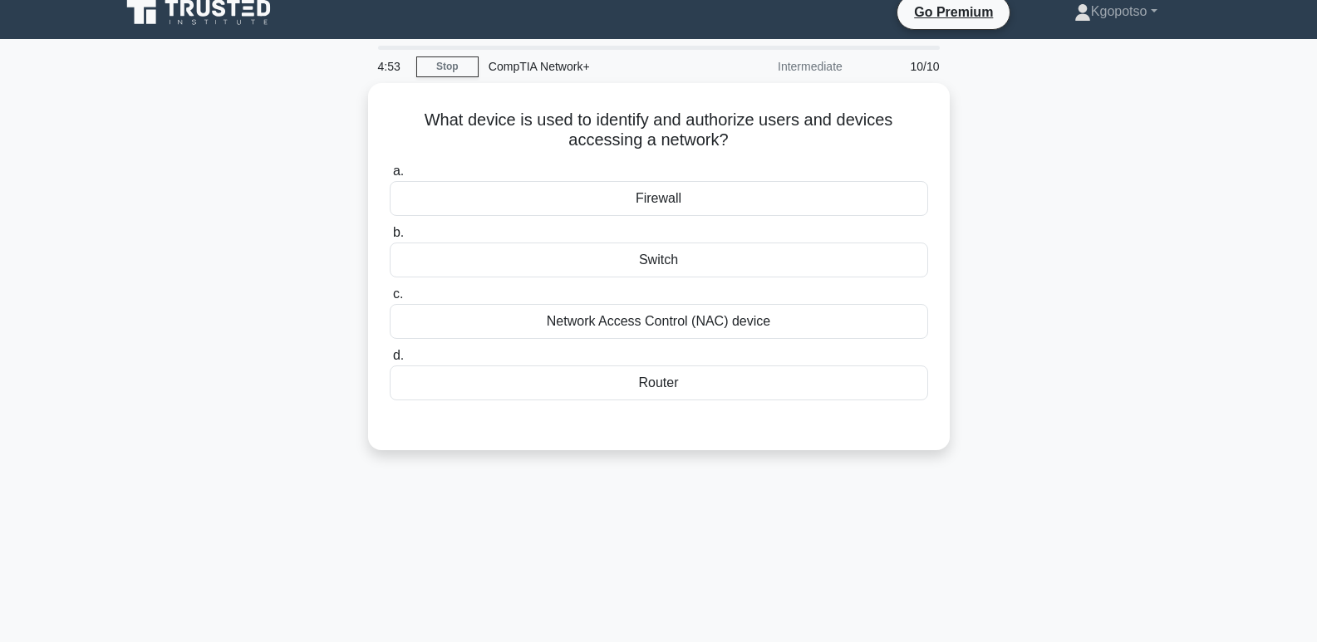
scroll to position [0, 0]
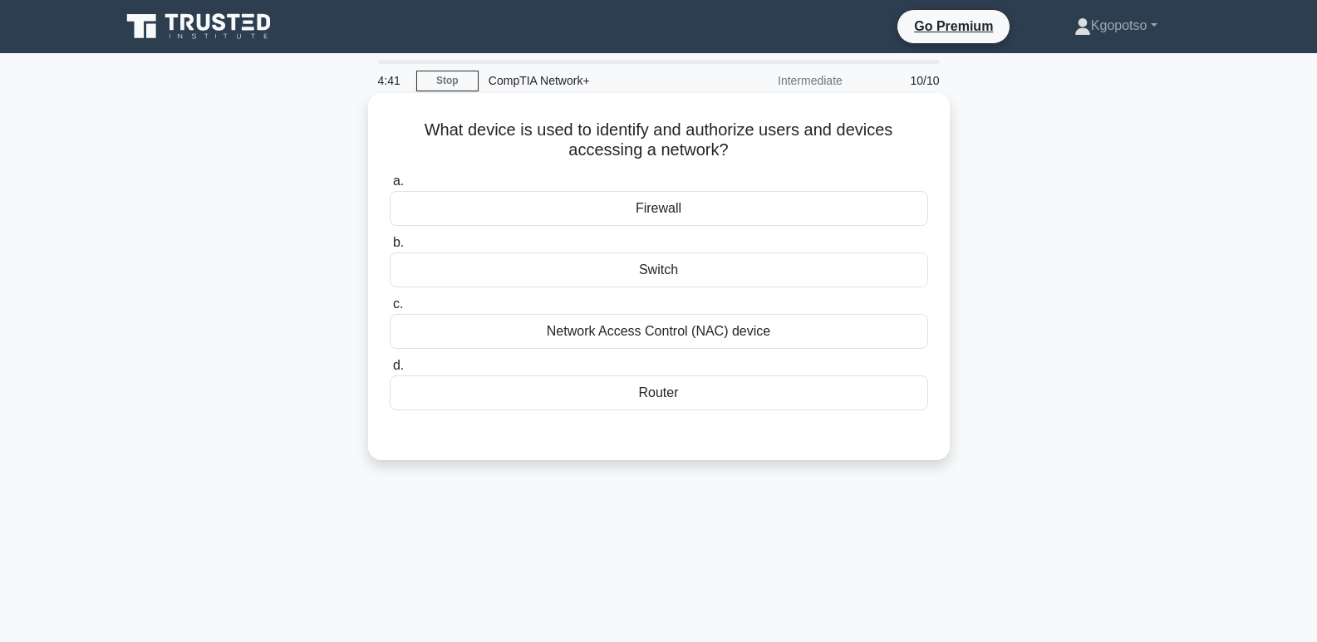
click at [659, 331] on div "Network Access Control (NAC) device" at bounding box center [659, 331] width 539 height 35
click at [390, 310] on input "c. Network Access Control (NAC) device" at bounding box center [390, 304] width 0 height 11
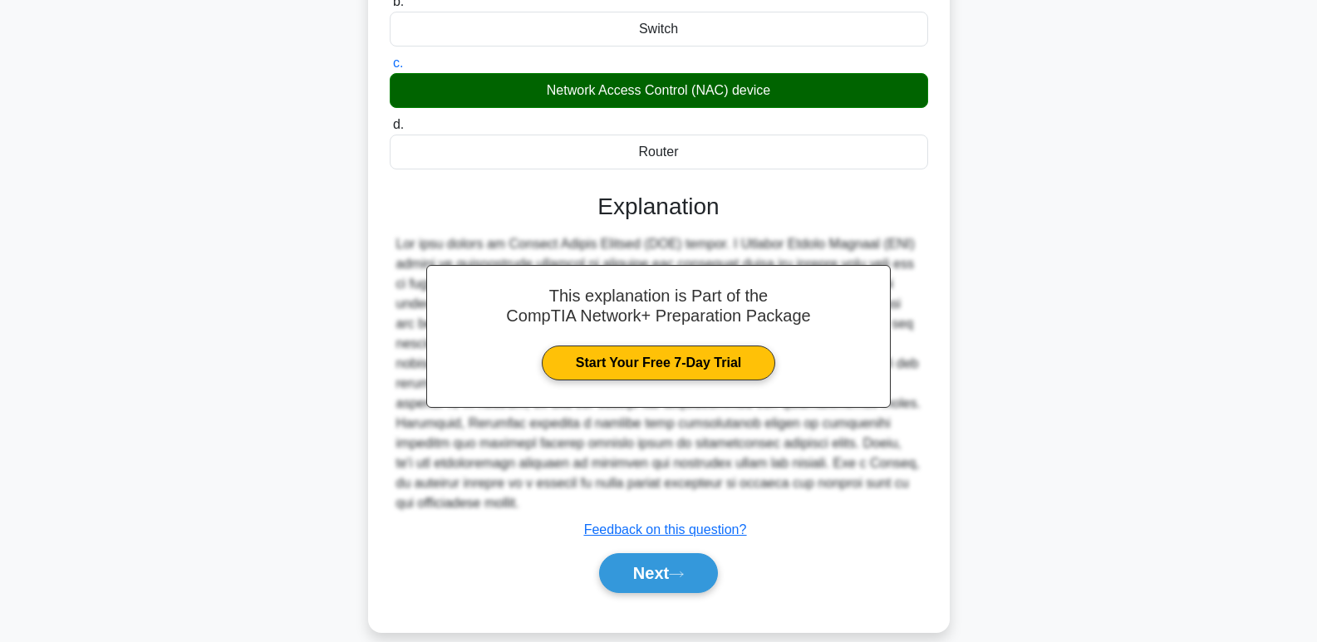
scroll to position [255, 0]
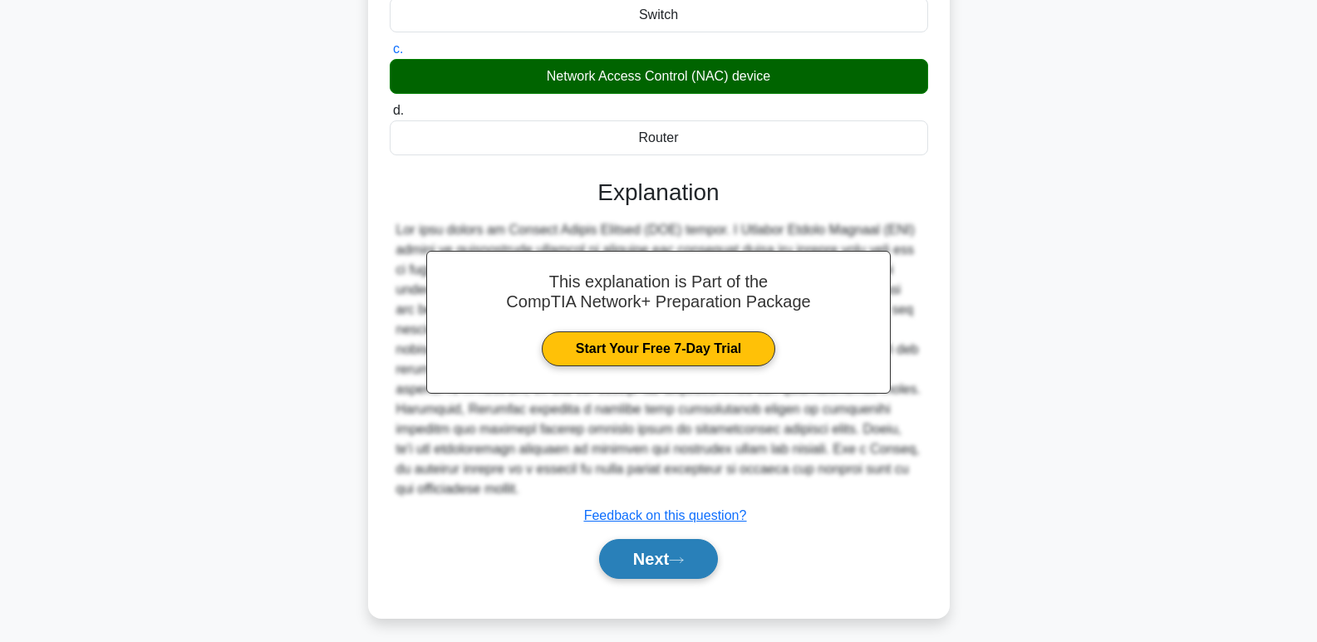
click at [618, 539] on button "Next" at bounding box center [658, 559] width 119 height 40
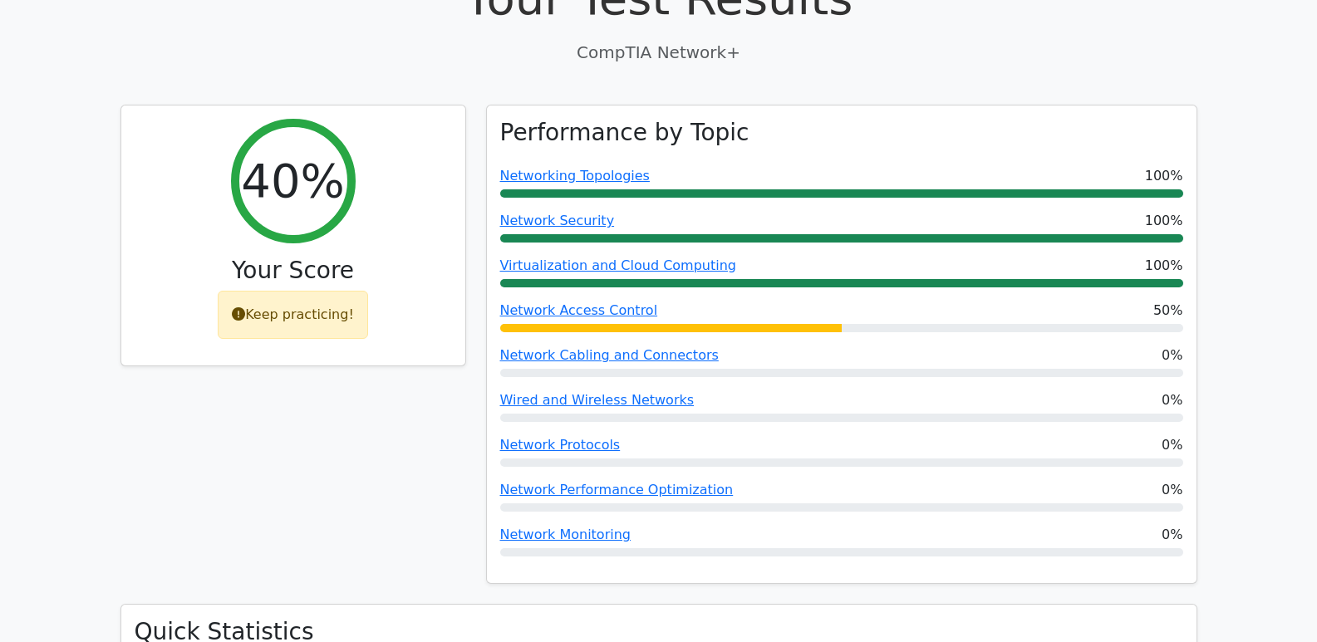
scroll to position [562, 0]
